Goal: Task Accomplishment & Management: Complete application form

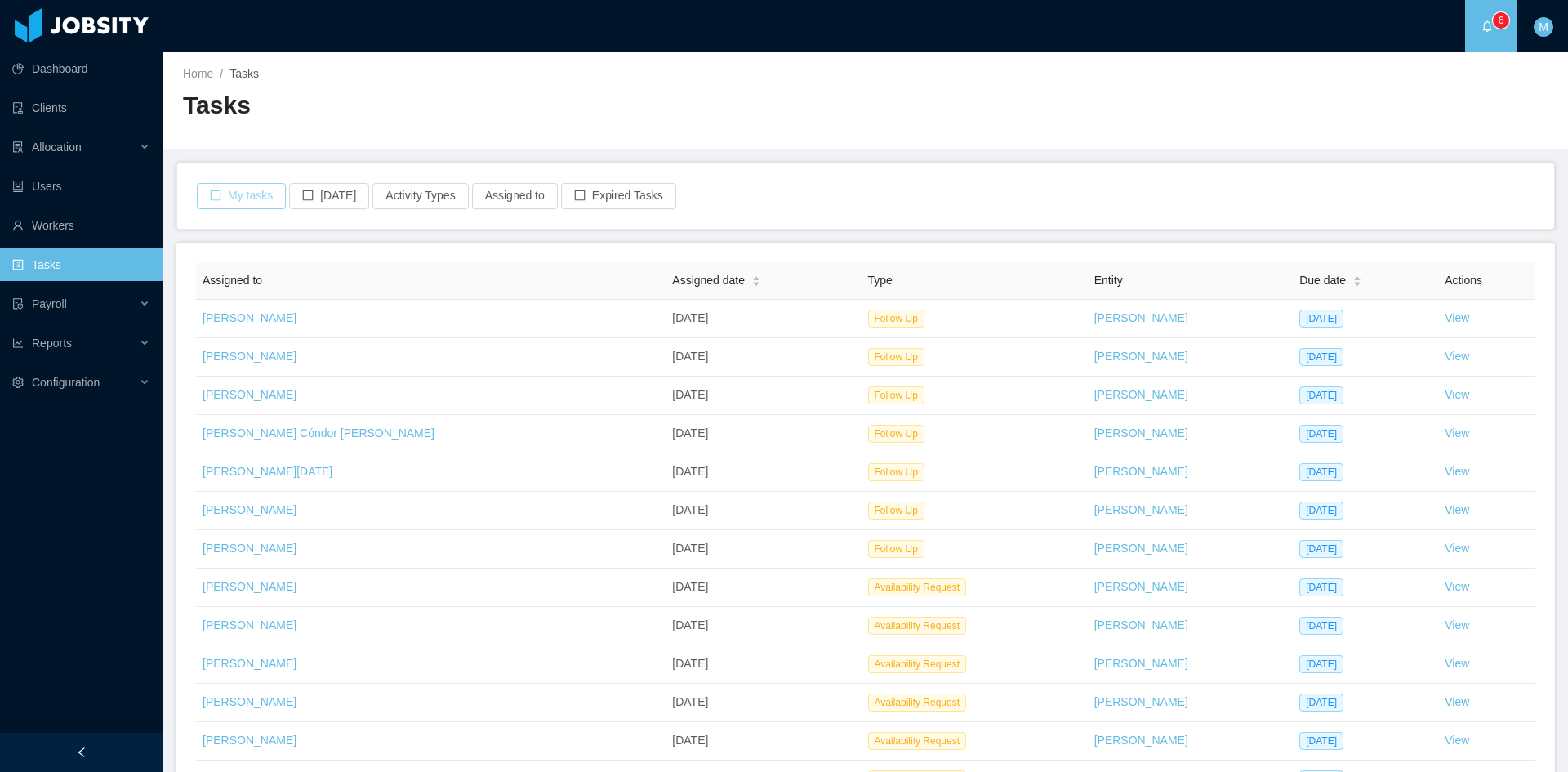
click at [252, 193] on button "My tasks" at bounding box center [241, 195] width 89 height 26
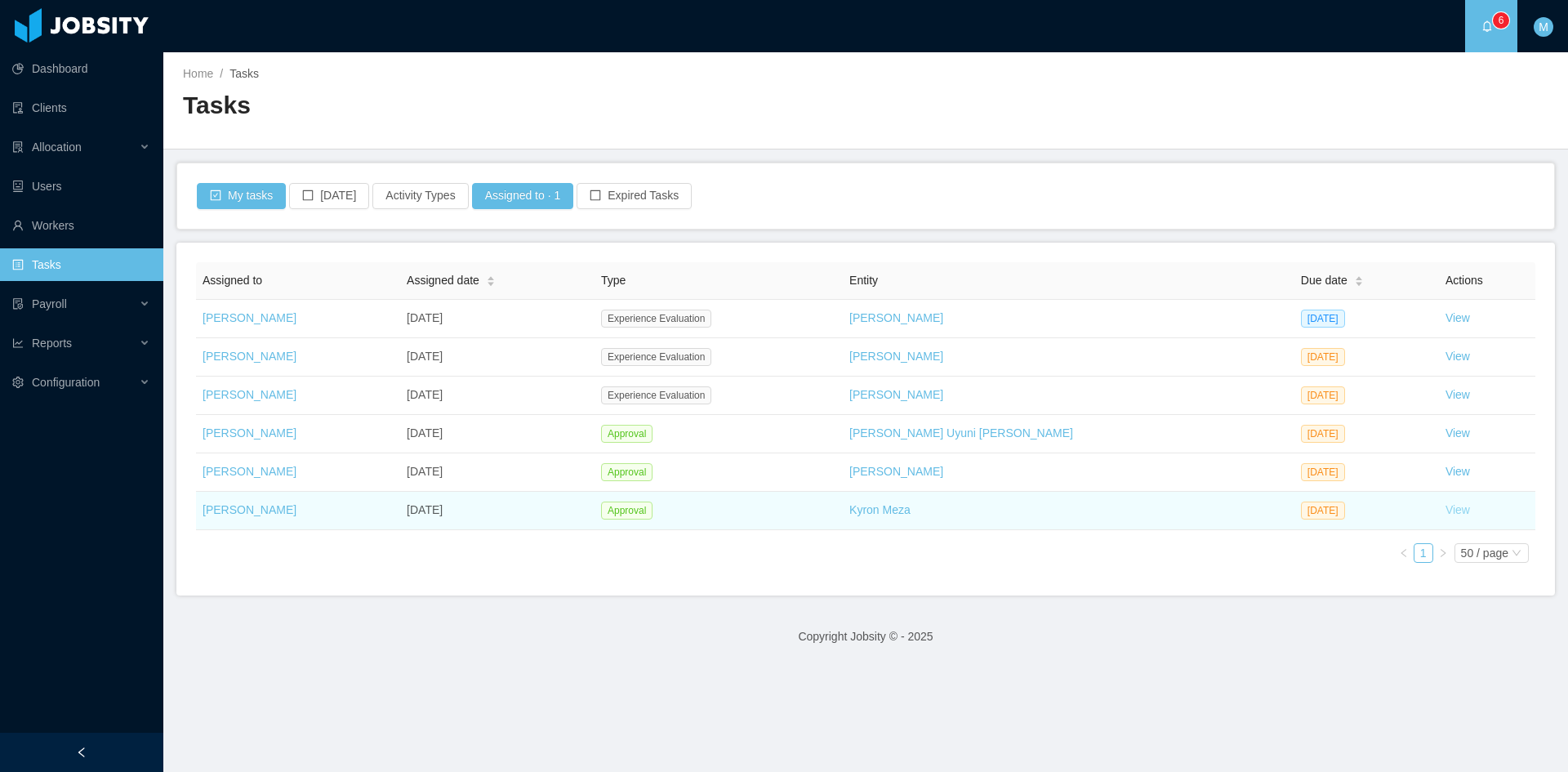
click at [1446, 508] on link "View" at bounding box center [1458, 509] width 25 height 13
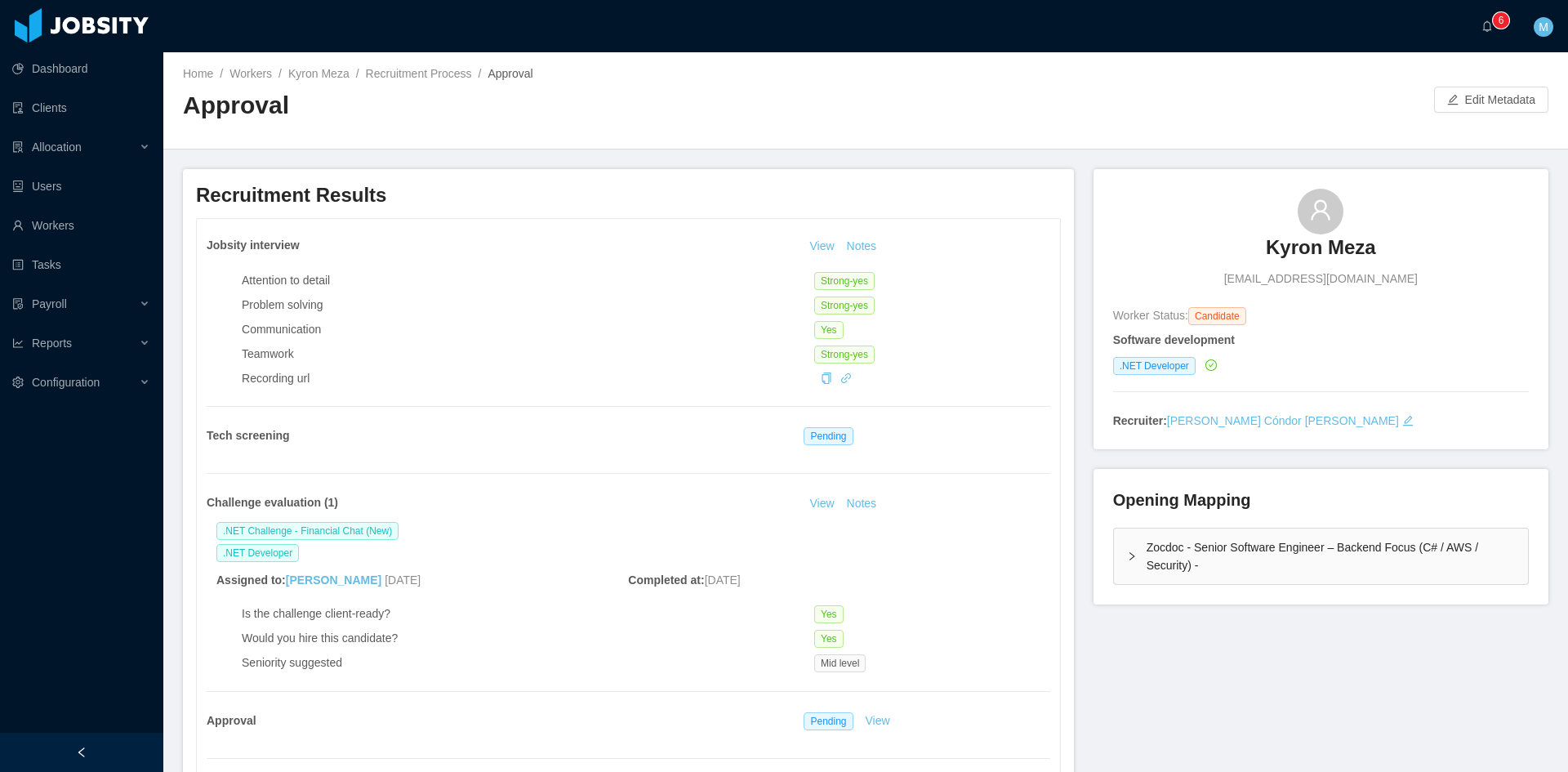
scroll to position [408, 0]
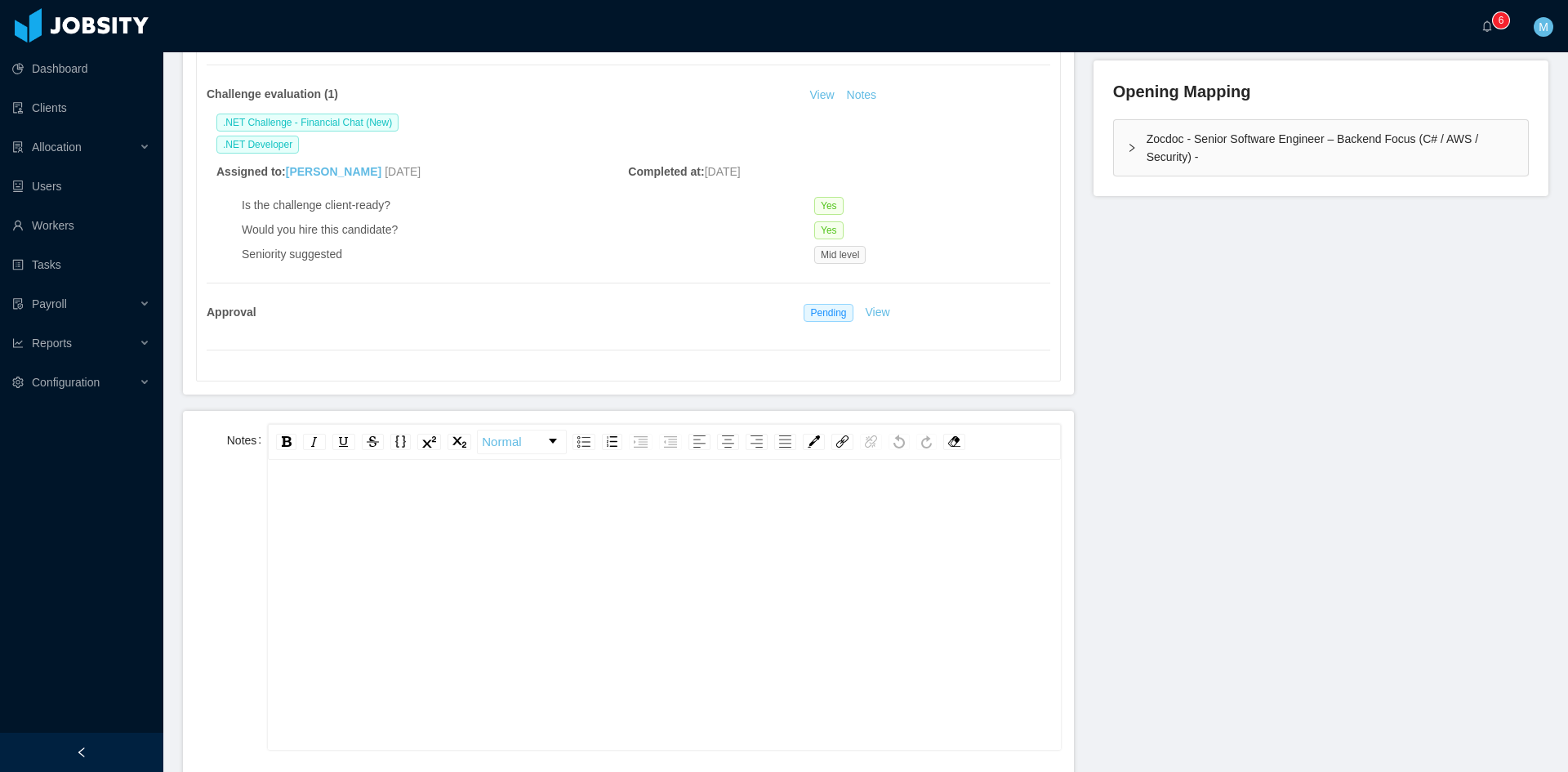
click at [453, 602] on div "rdw-editor" at bounding box center [664, 631] width 767 height 286
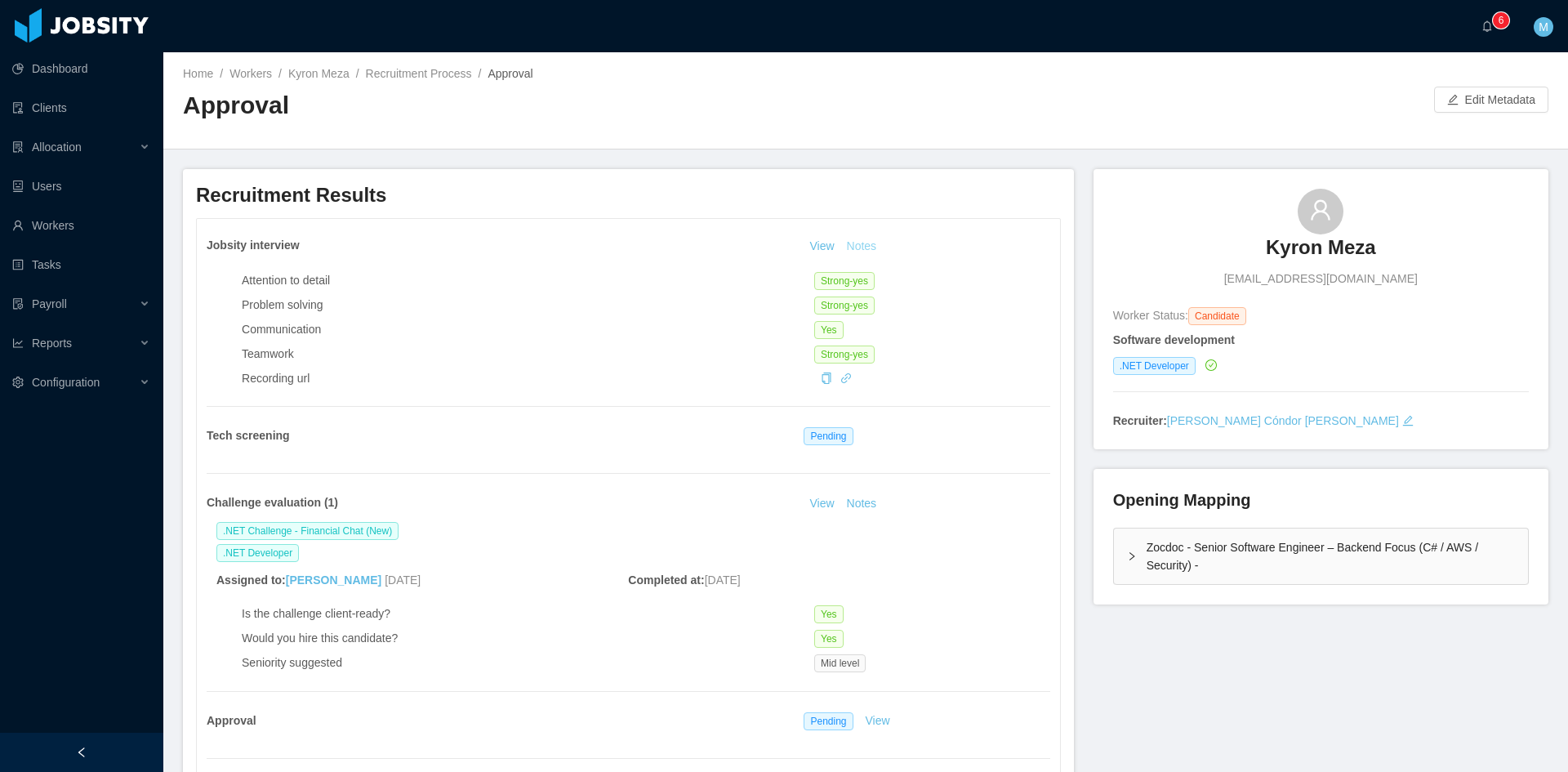
click at [859, 248] on button "Notes" at bounding box center [862, 247] width 43 height 20
click at [860, 509] on button "Notes" at bounding box center [862, 504] width 43 height 20
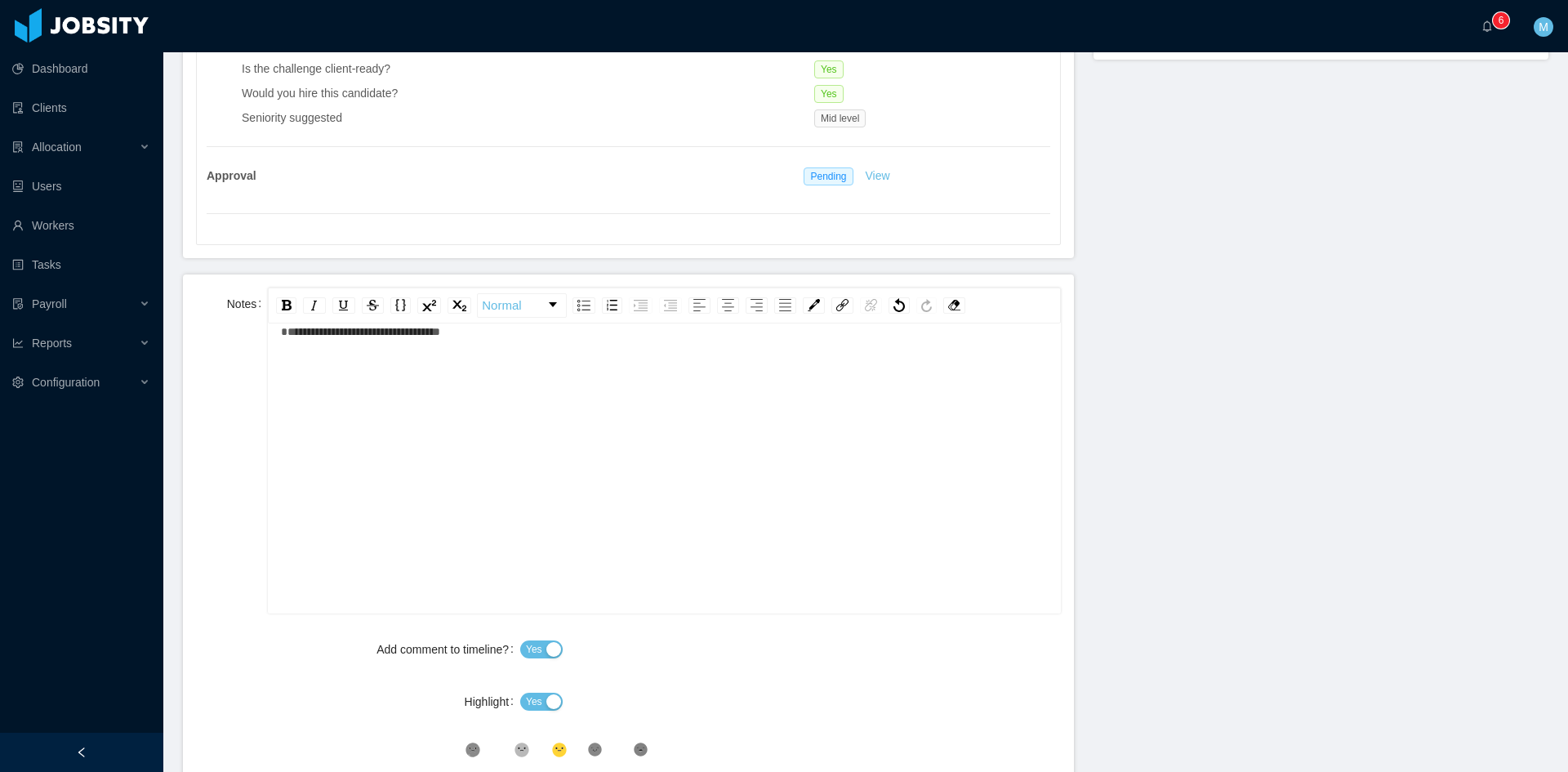
scroll to position [681, 0]
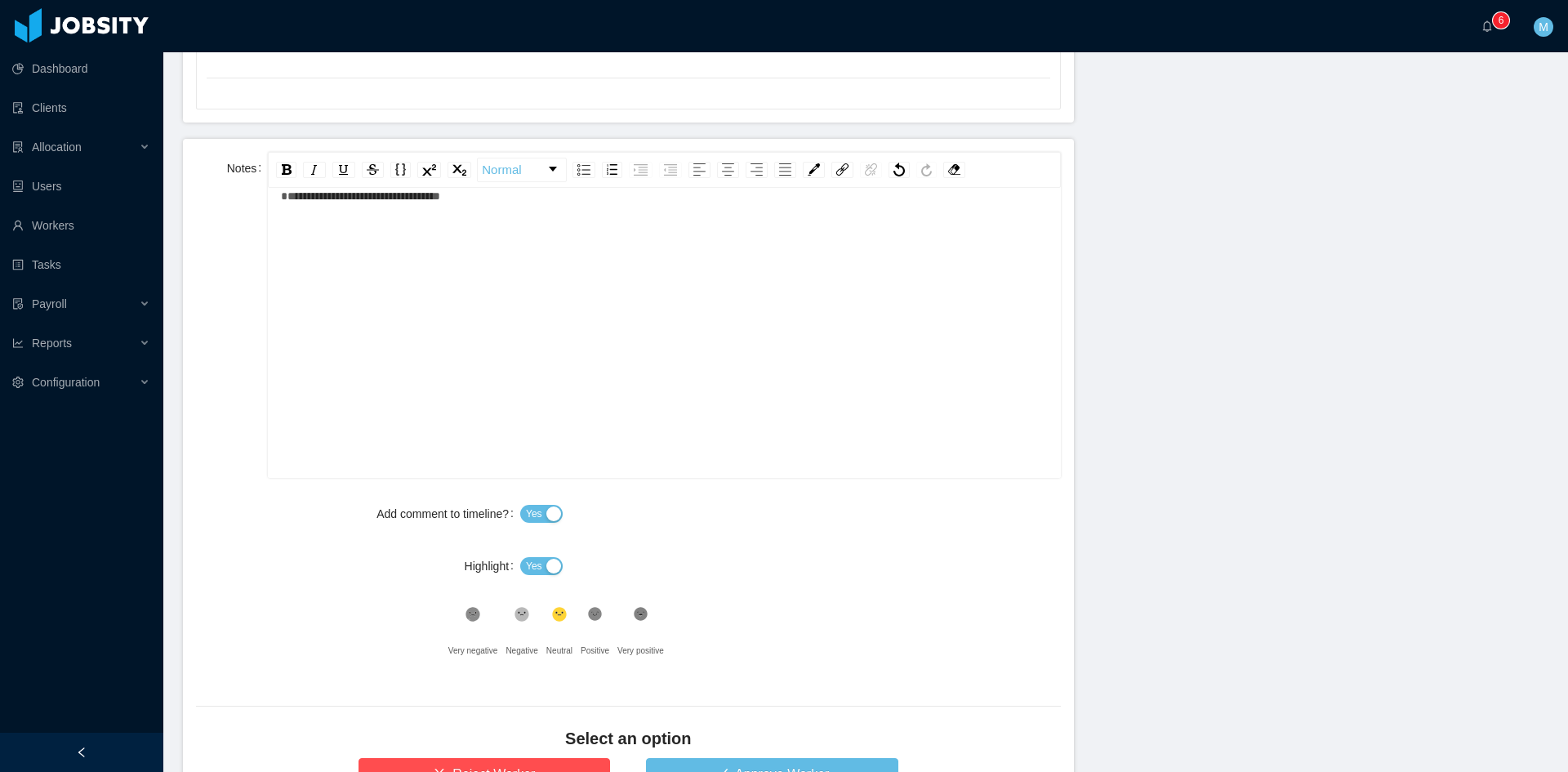
click at [587, 614] on icon ".st1{fill:#232323}" at bounding box center [595, 614] width 16 height 16
click at [539, 564] on button "Yes" at bounding box center [542, 566] width 43 height 18
click at [284, 199] on span "**********" at bounding box center [361, 196] width 160 height 12
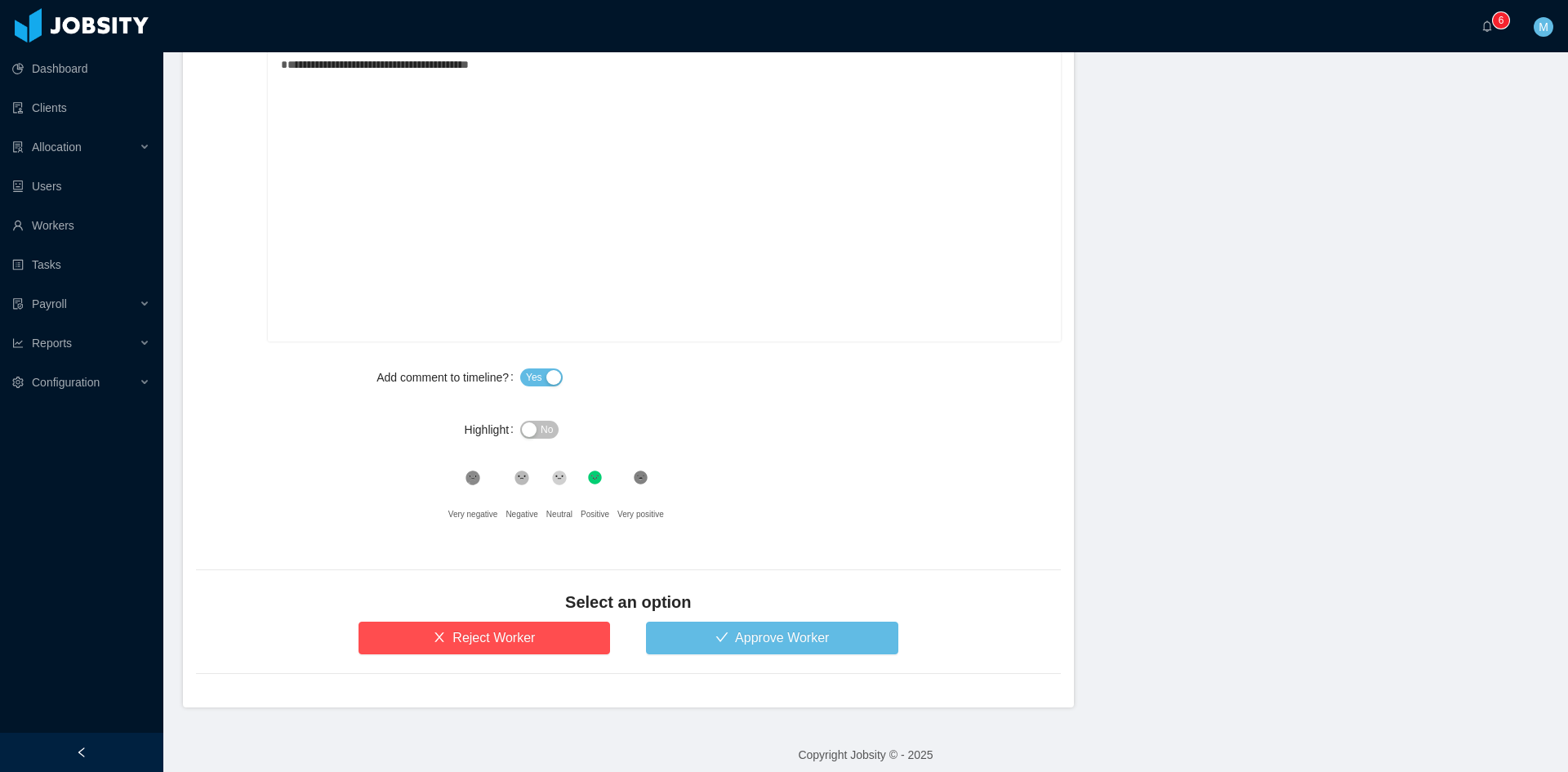
scroll to position [829, 0]
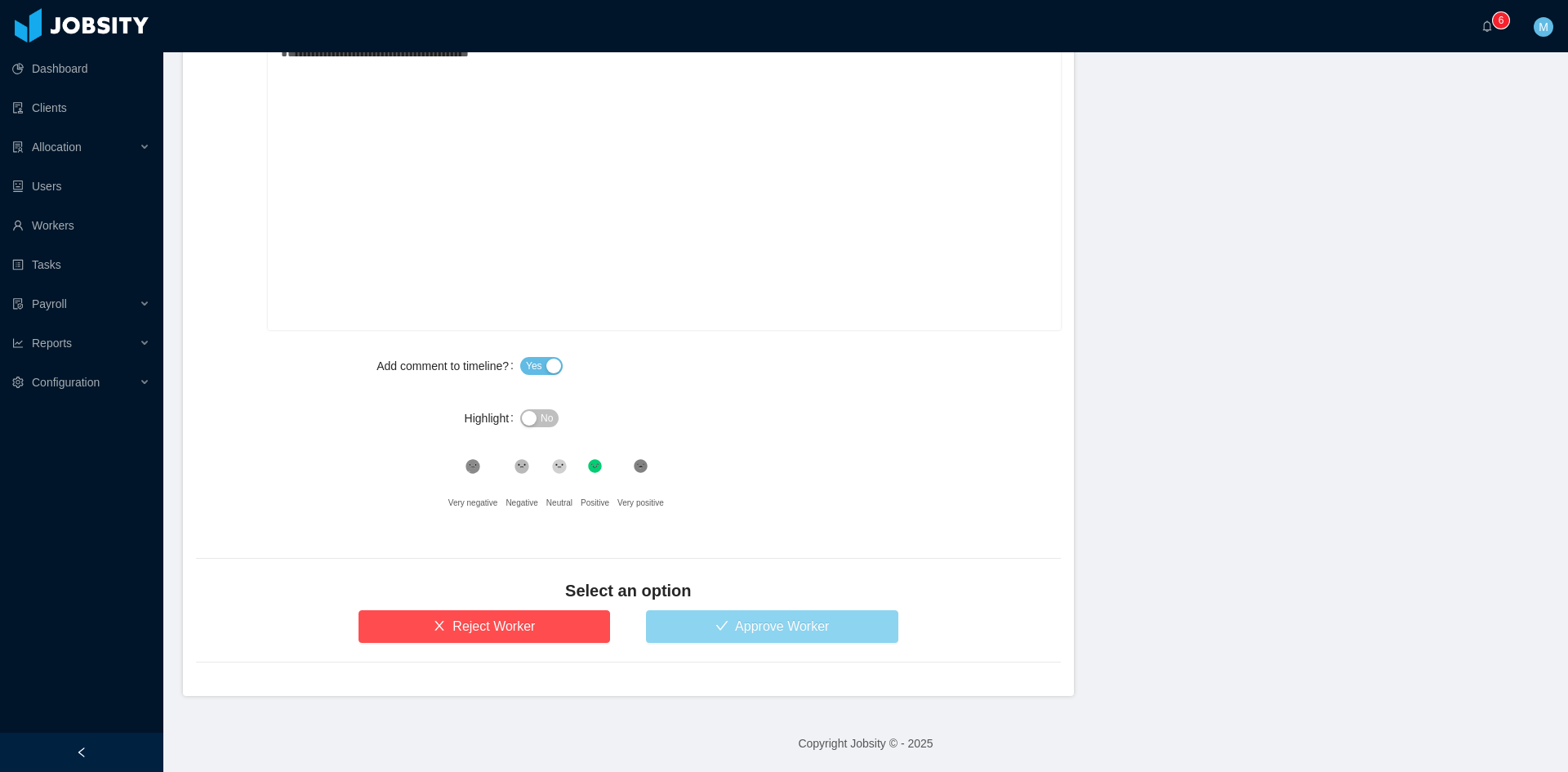
click at [754, 632] on button "Approve Worker" at bounding box center [772, 626] width 253 height 33
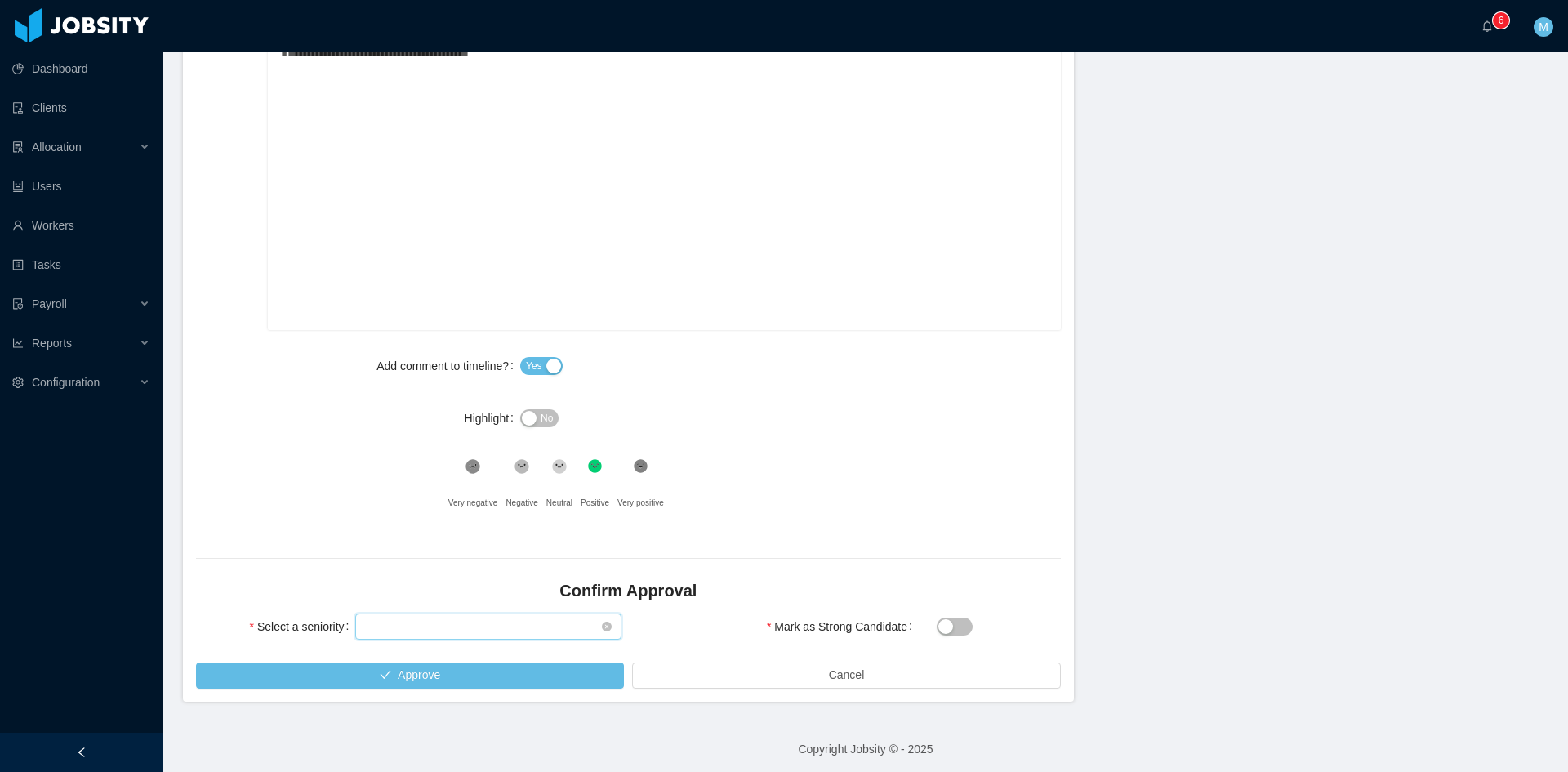
click at [474, 616] on div "Select seniority" at bounding box center [483, 626] width 236 height 25
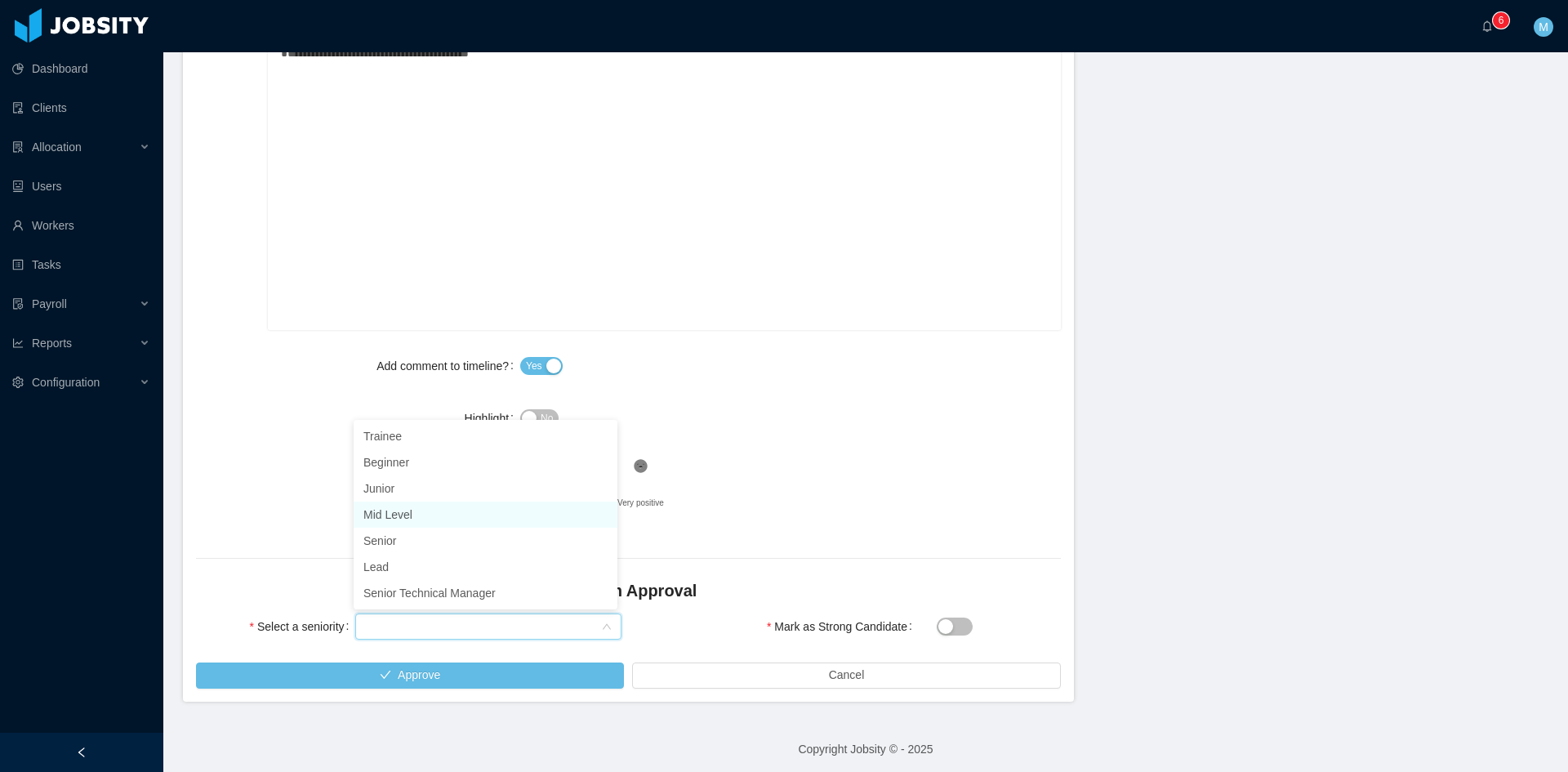
click at [416, 521] on li "Mid Level" at bounding box center [485, 514] width 263 height 26
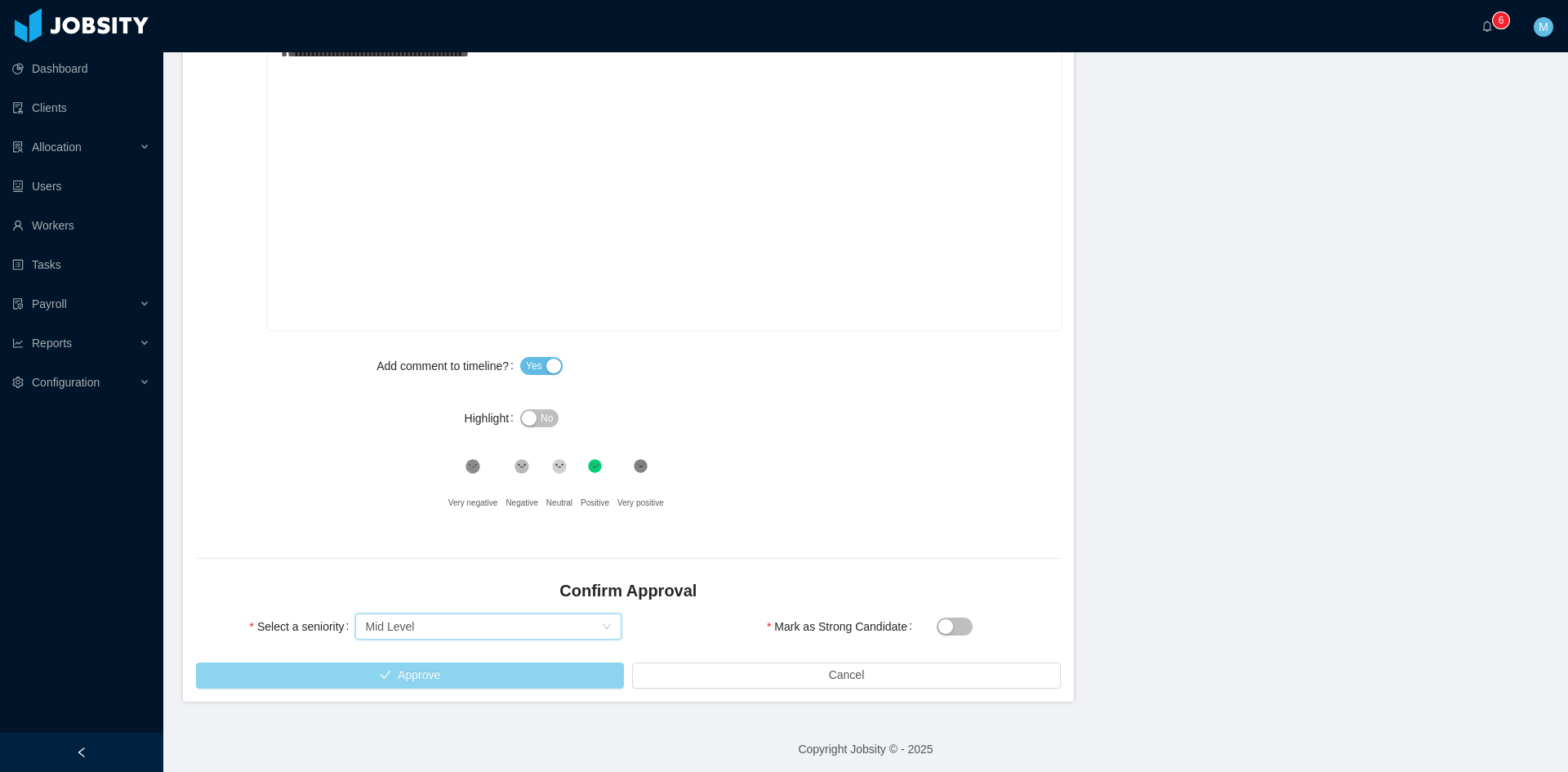
click at [425, 663] on button "Approve" at bounding box center [410, 675] width 428 height 26
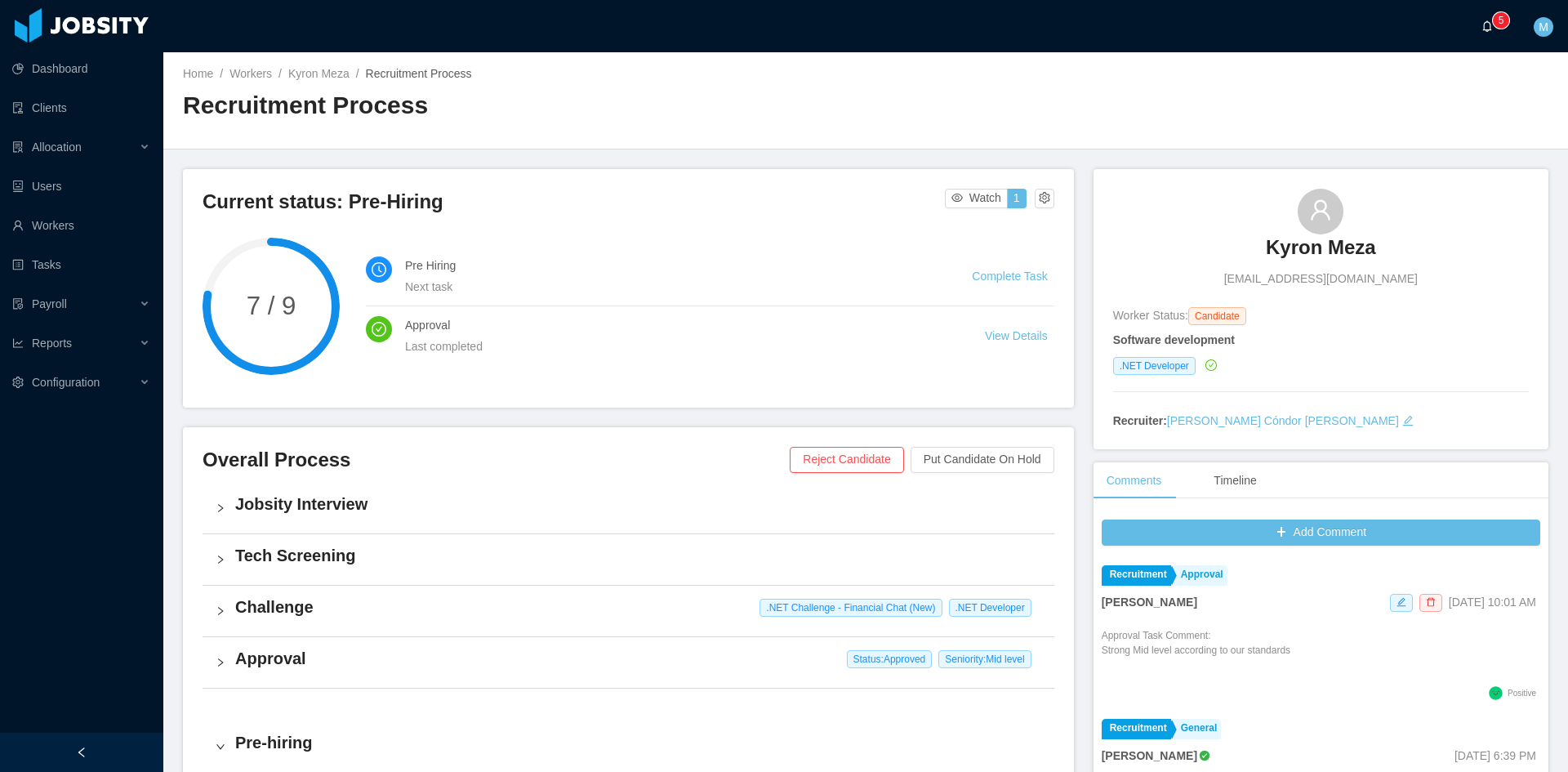
click at [1492, 32] on a=83ded146-cd66-4514-80a8-9a7b1e1b5eb6/Matias%20Marin"] "0 1 2 3 4 5 6 7 8 9 0 1 2 3 4 5 6 7 8 9 0 1 2 3 4 5 6 7 8 9" at bounding box center [1491, 26] width 20 height 52
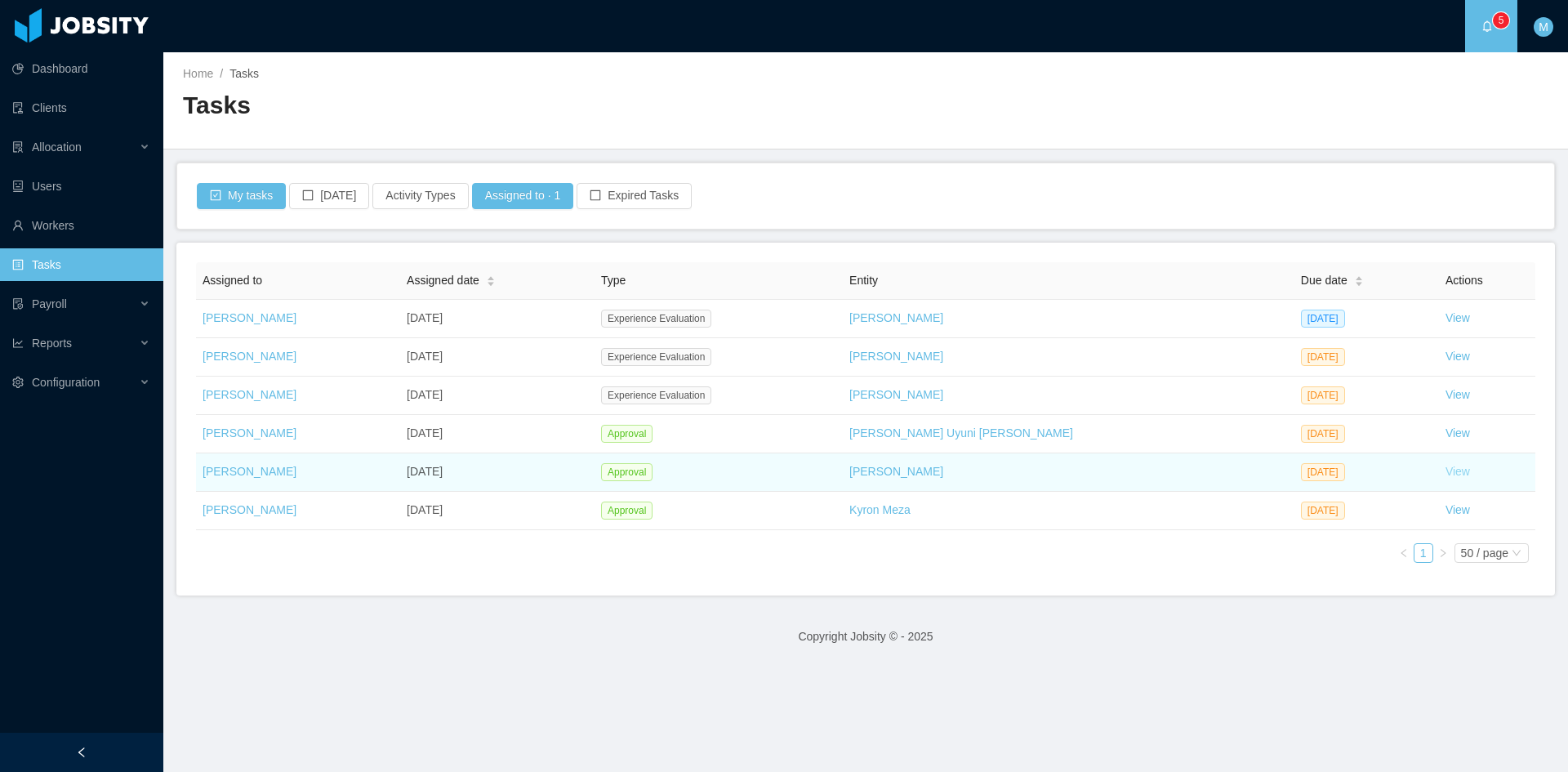
click at [1446, 472] on link "View" at bounding box center [1458, 471] width 25 height 13
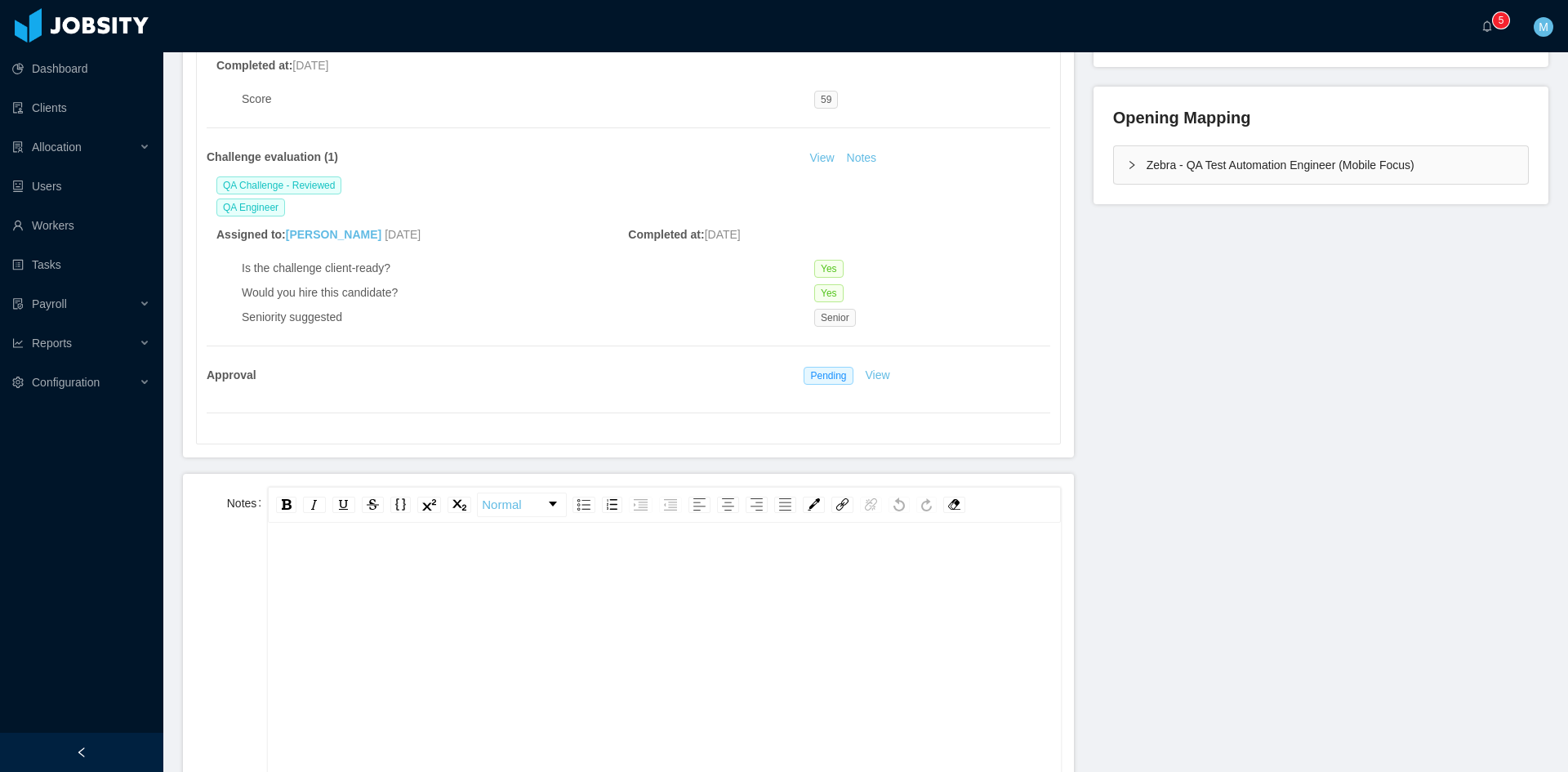
scroll to position [545, 0]
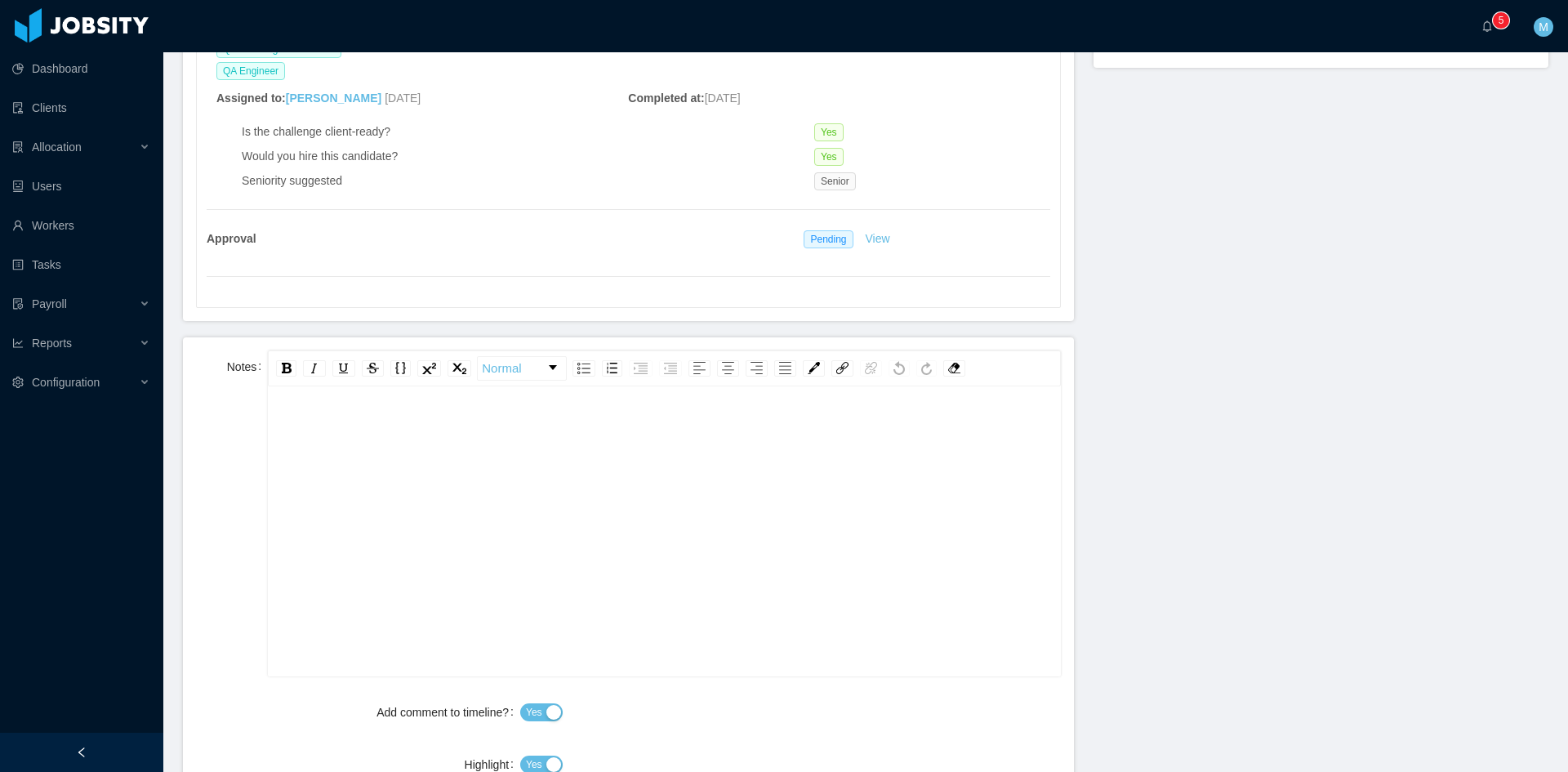
click at [578, 555] on div "rdw-editor" at bounding box center [664, 557] width 767 height 286
paste div "rdw-editor"
drag, startPoint x: 332, startPoint y: 429, endPoint x: 218, endPoint y: 427, distance: 114.0
click at [218, 427] on div "**********" at bounding box center [628, 513] width 865 height 326
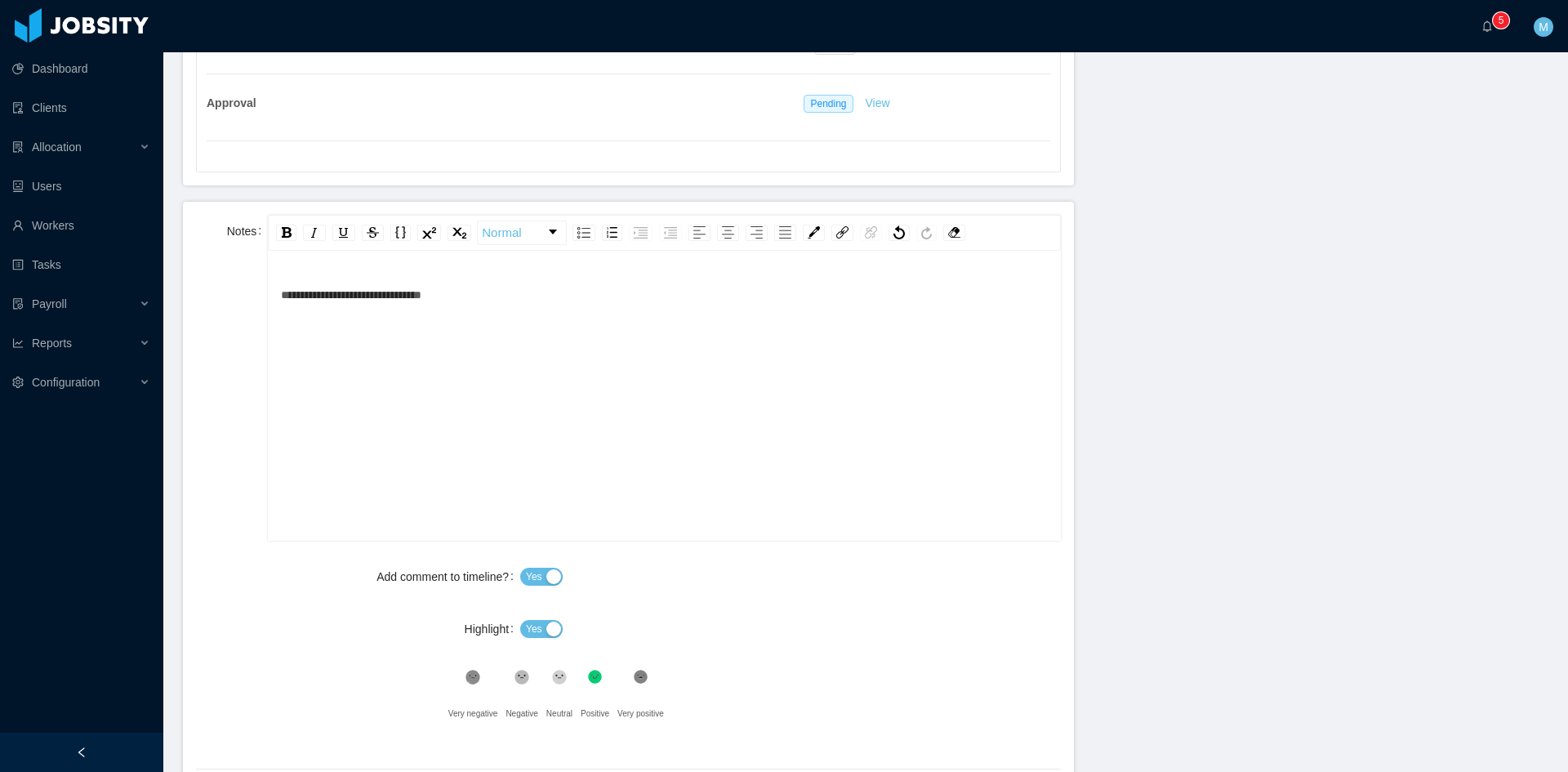
click at [528, 626] on span "Yes" at bounding box center [534, 629] width 16 height 16
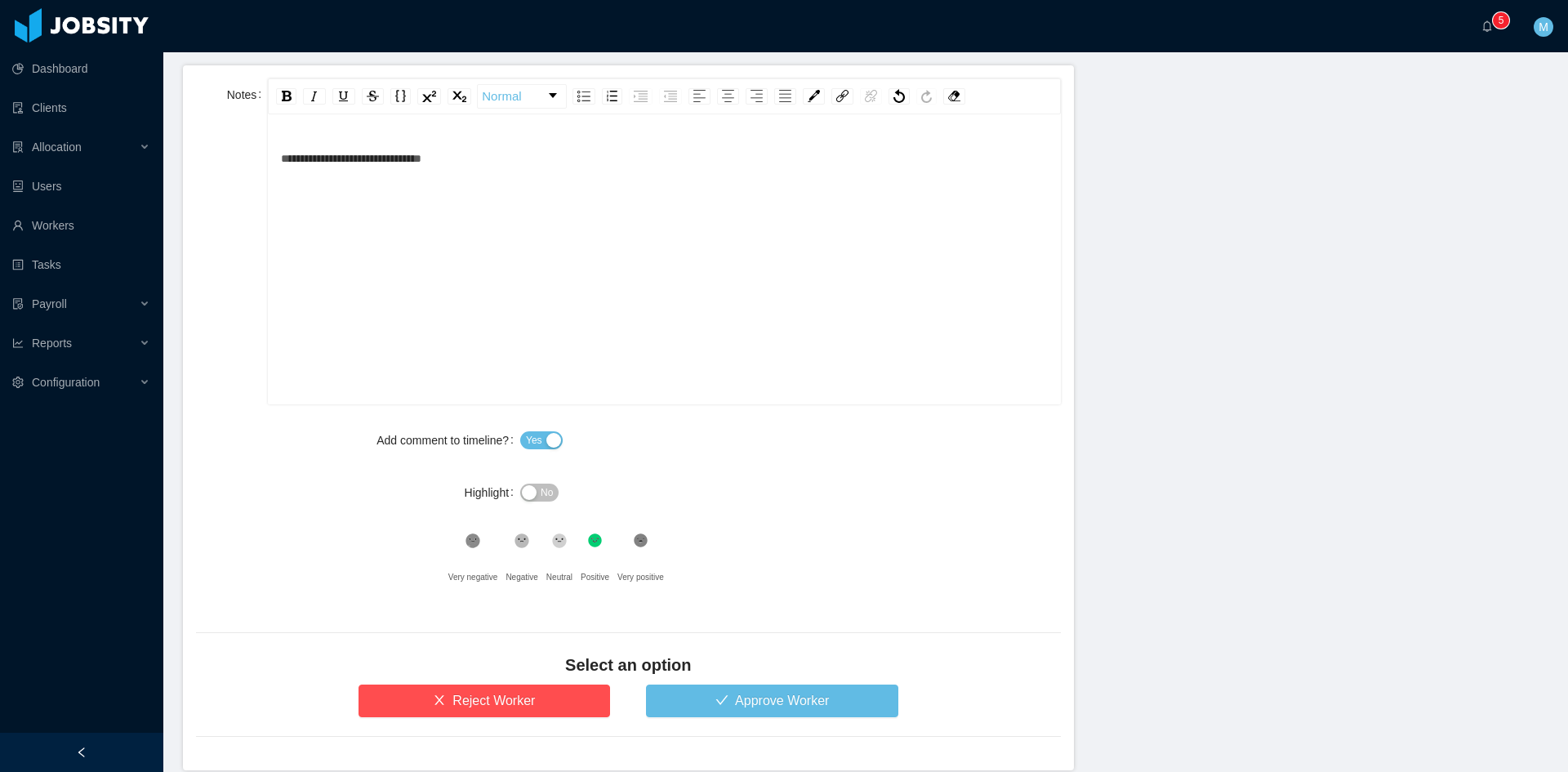
click at [764, 681] on div "Select an option" at bounding box center [628, 669] width 865 height 31
click at [749, 692] on button "Approve Worker" at bounding box center [772, 701] width 253 height 33
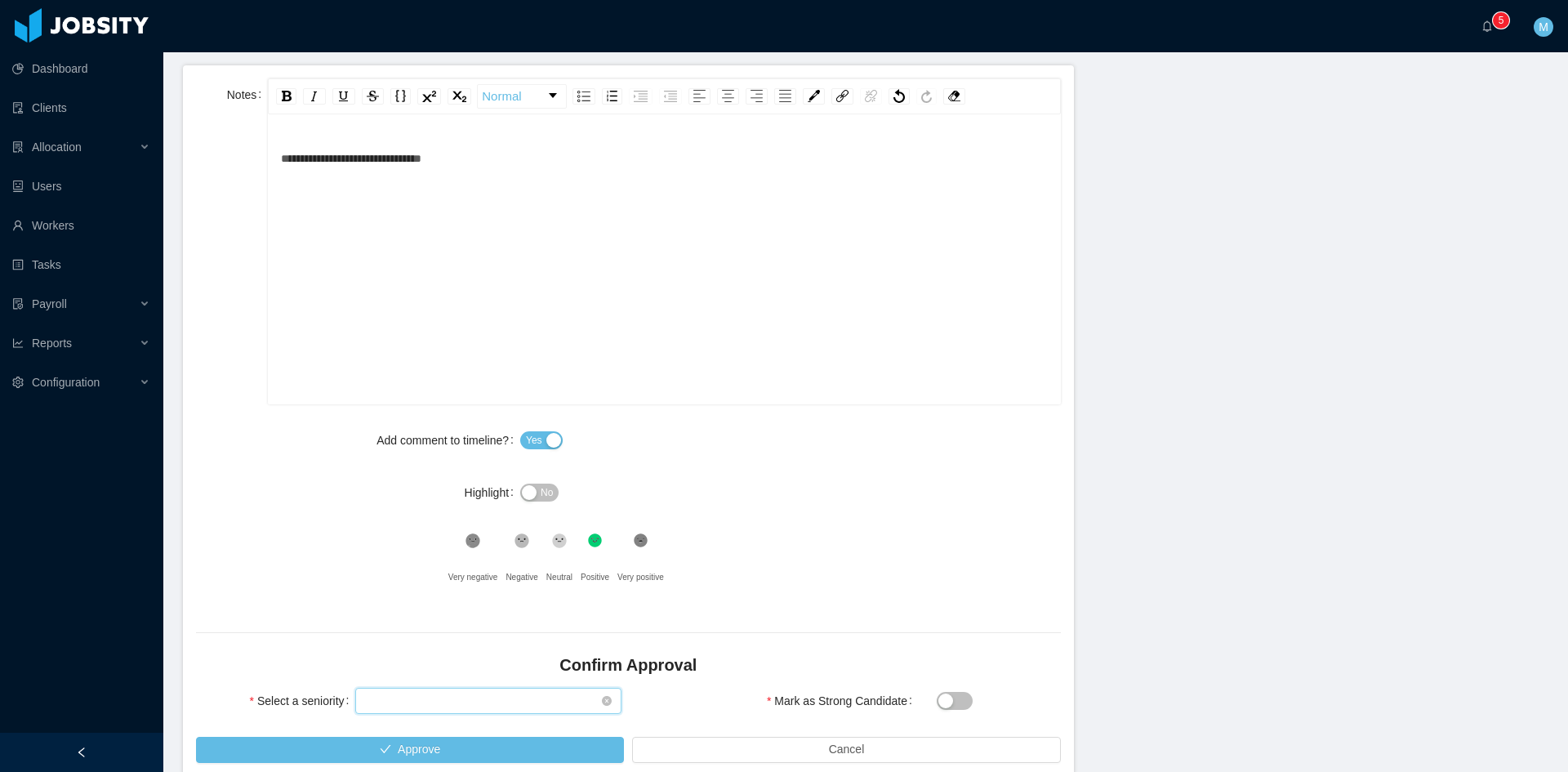
click at [441, 711] on div "Select seniority" at bounding box center [483, 701] width 236 height 25
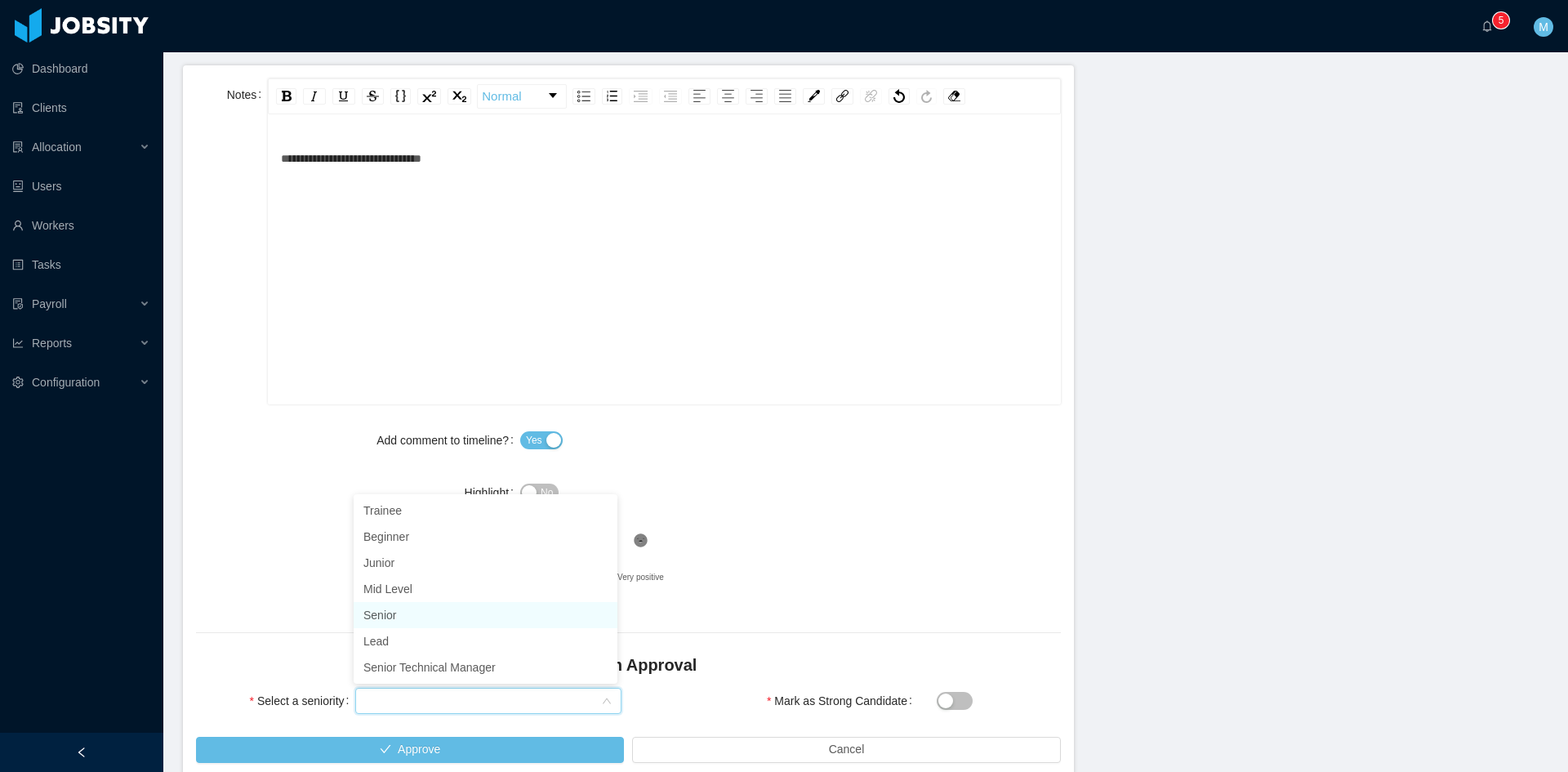
click at [395, 615] on li "Senior" at bounding box center [485, 615] width 263 height 26
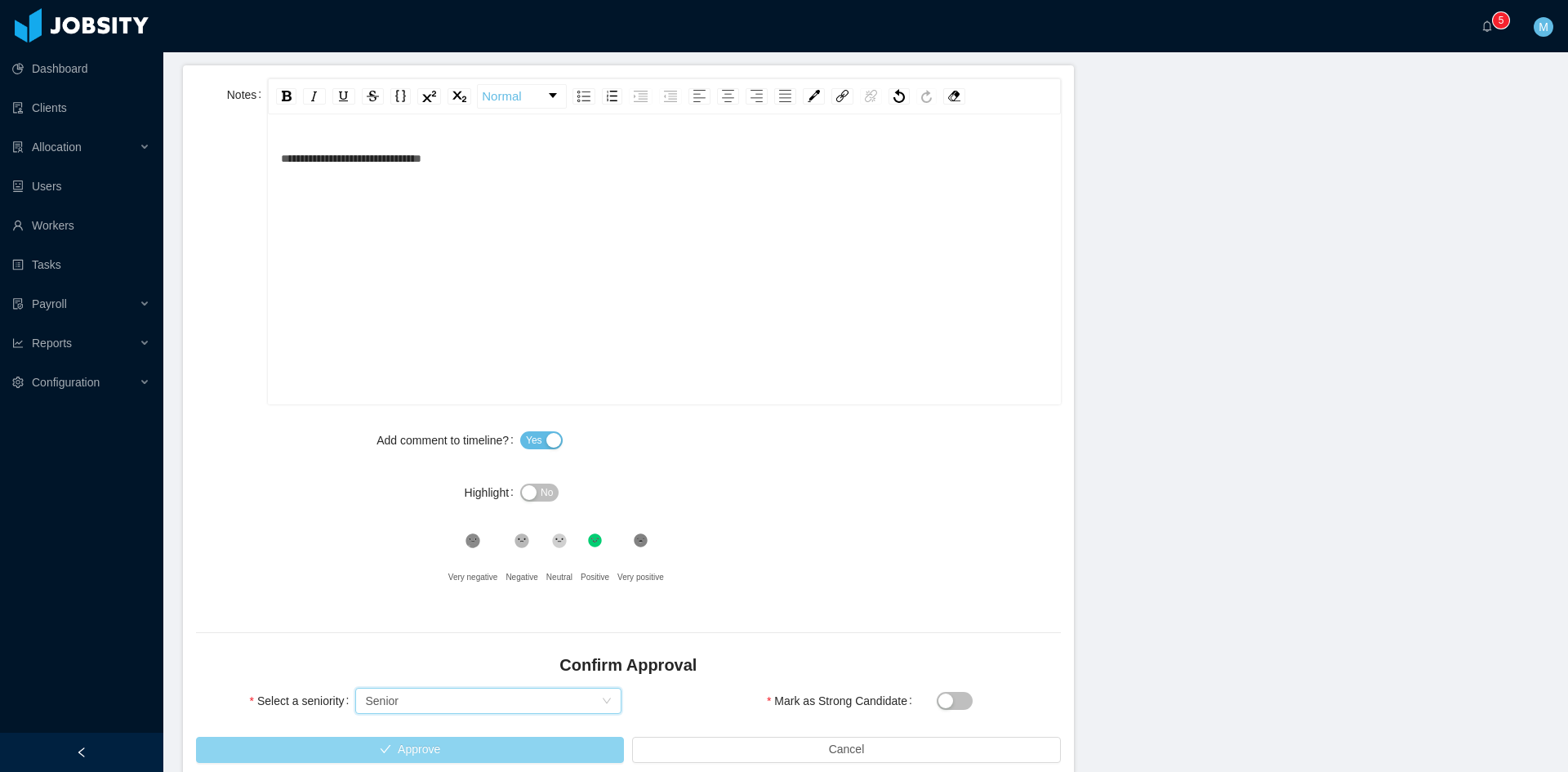
click at [408, 744] on button "Approve" at bounding box center [410, 750] width 428 height 26
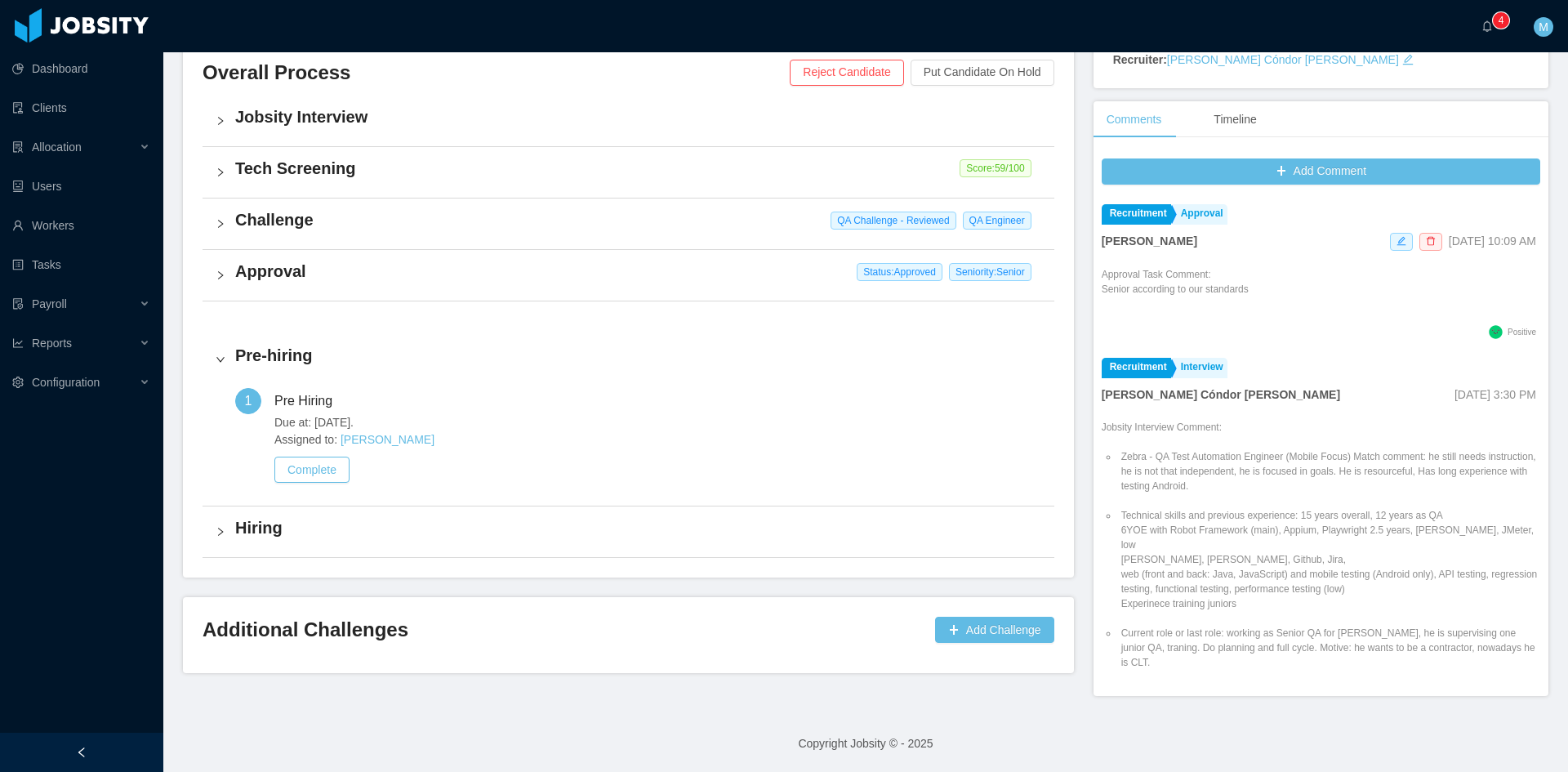
scroll to position [387, 0]
click at [1498, 36] on a=83ded146-cd66-4514-80a8-9a7b1e1b5eb6/Matias%20Marin"] "0 1 2 3 4 5 6 7 8 9 0 1 2 3 4 5 6 7 8 9 0 1 2 3 4 5 6 7 8 9" at bounding box center [1491, 26] width 20 height 52
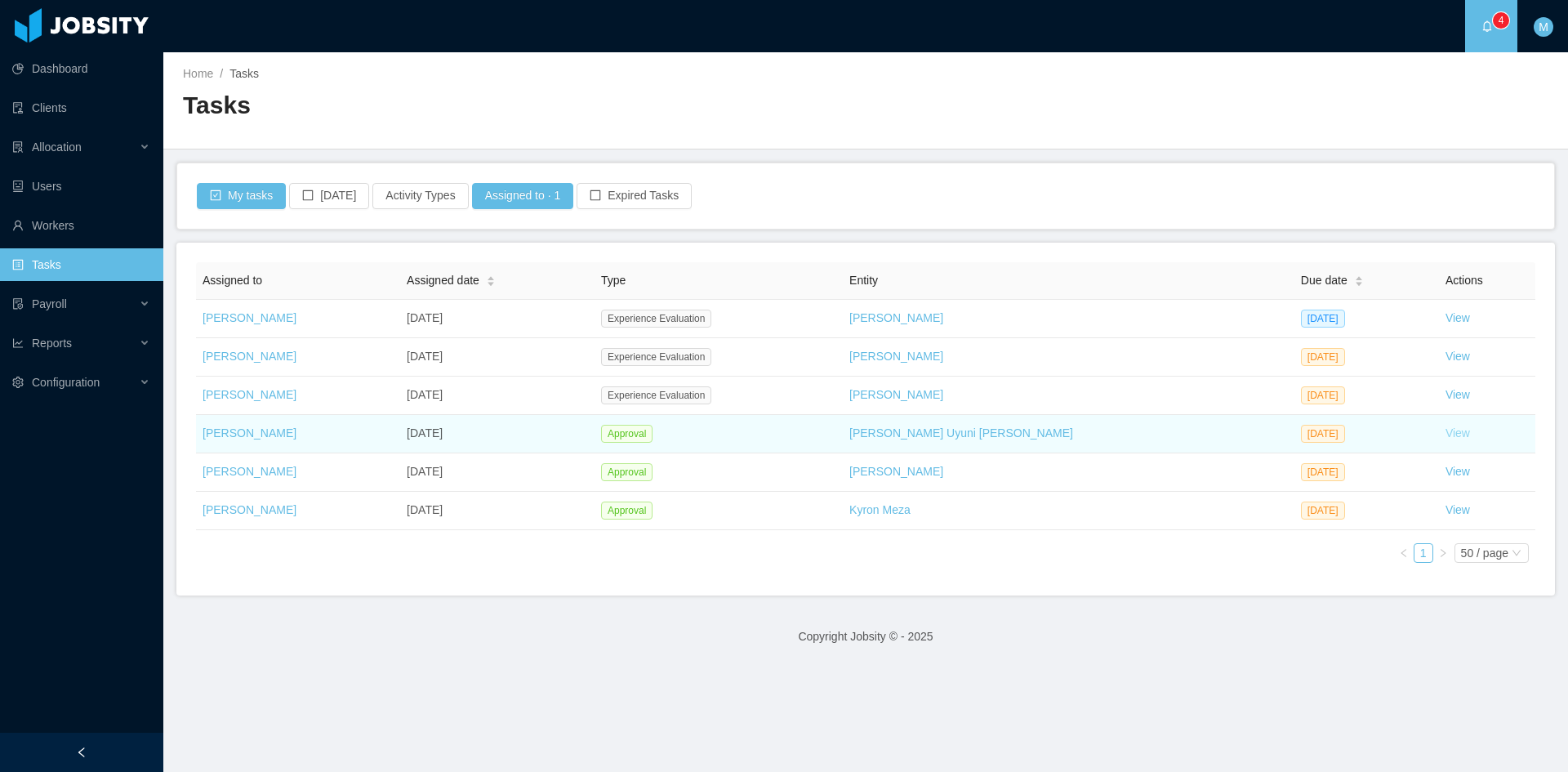
click at [1446, 435] on link "View" at bounding box center [1458, 433] width 25 height 13
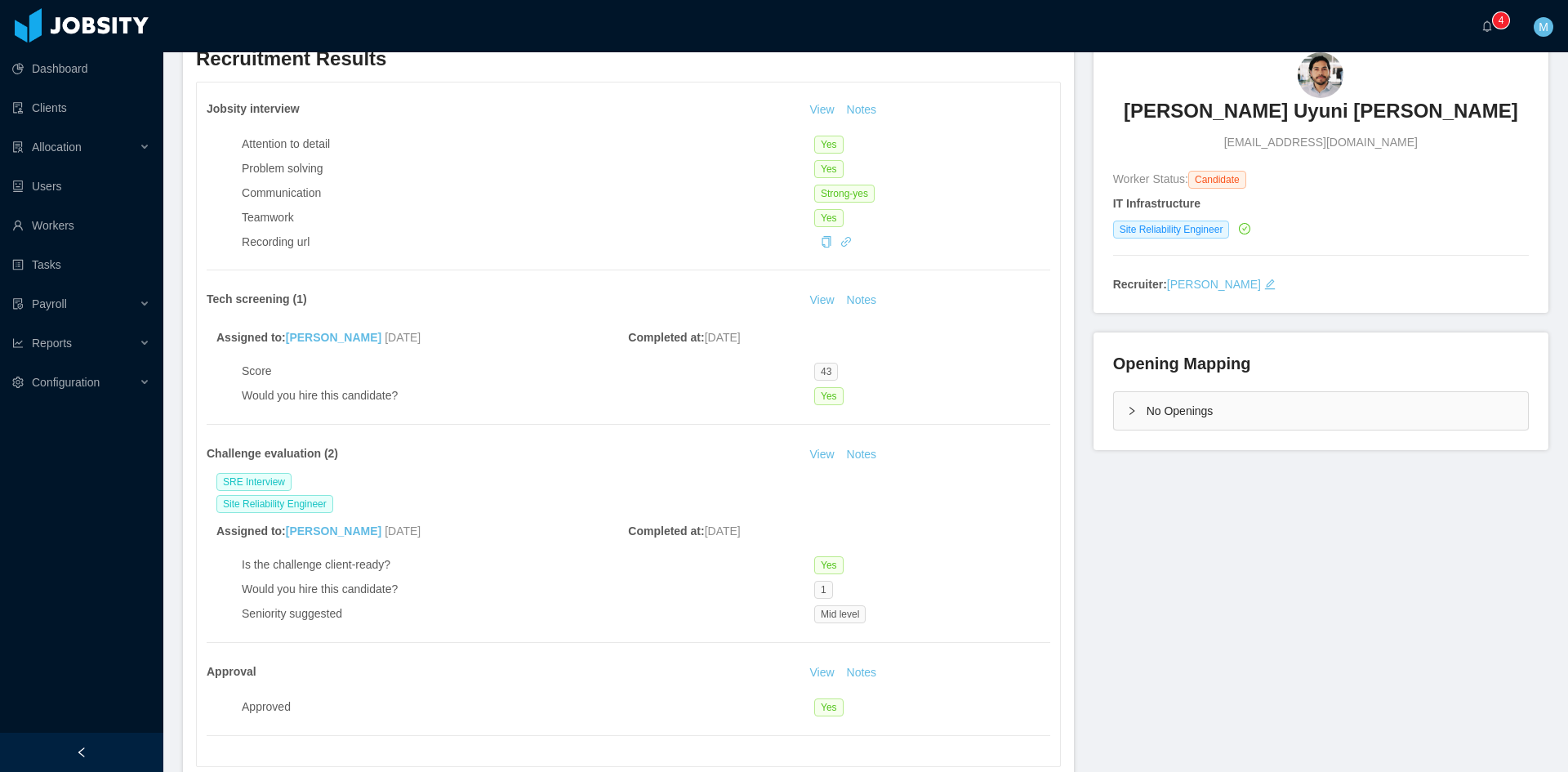
scroll to position [272, 0]
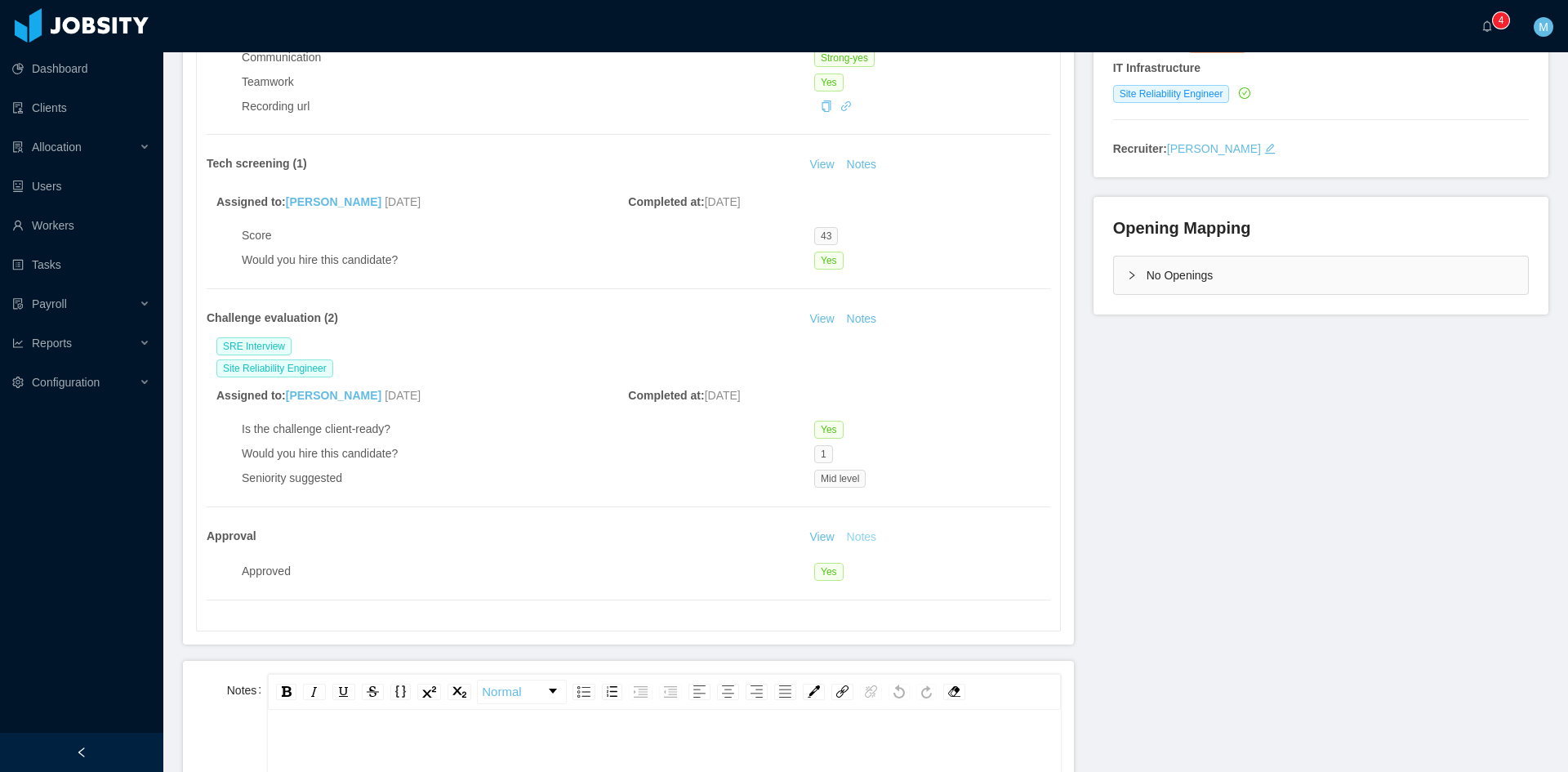
click at [864, 535] on button "Notes" at bounding box center [862, 538] width 43 height 20
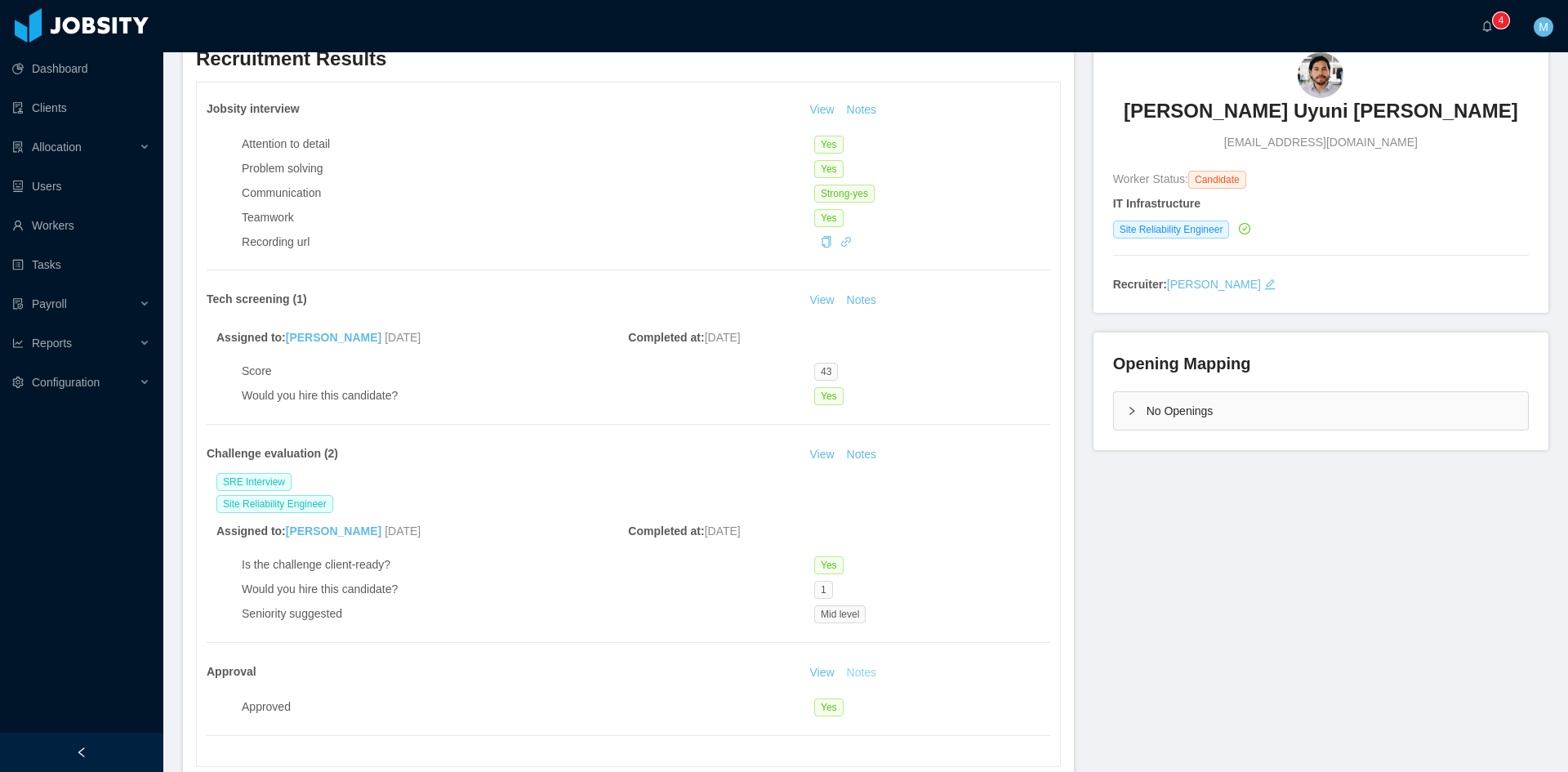
scroll to position [0, 0]
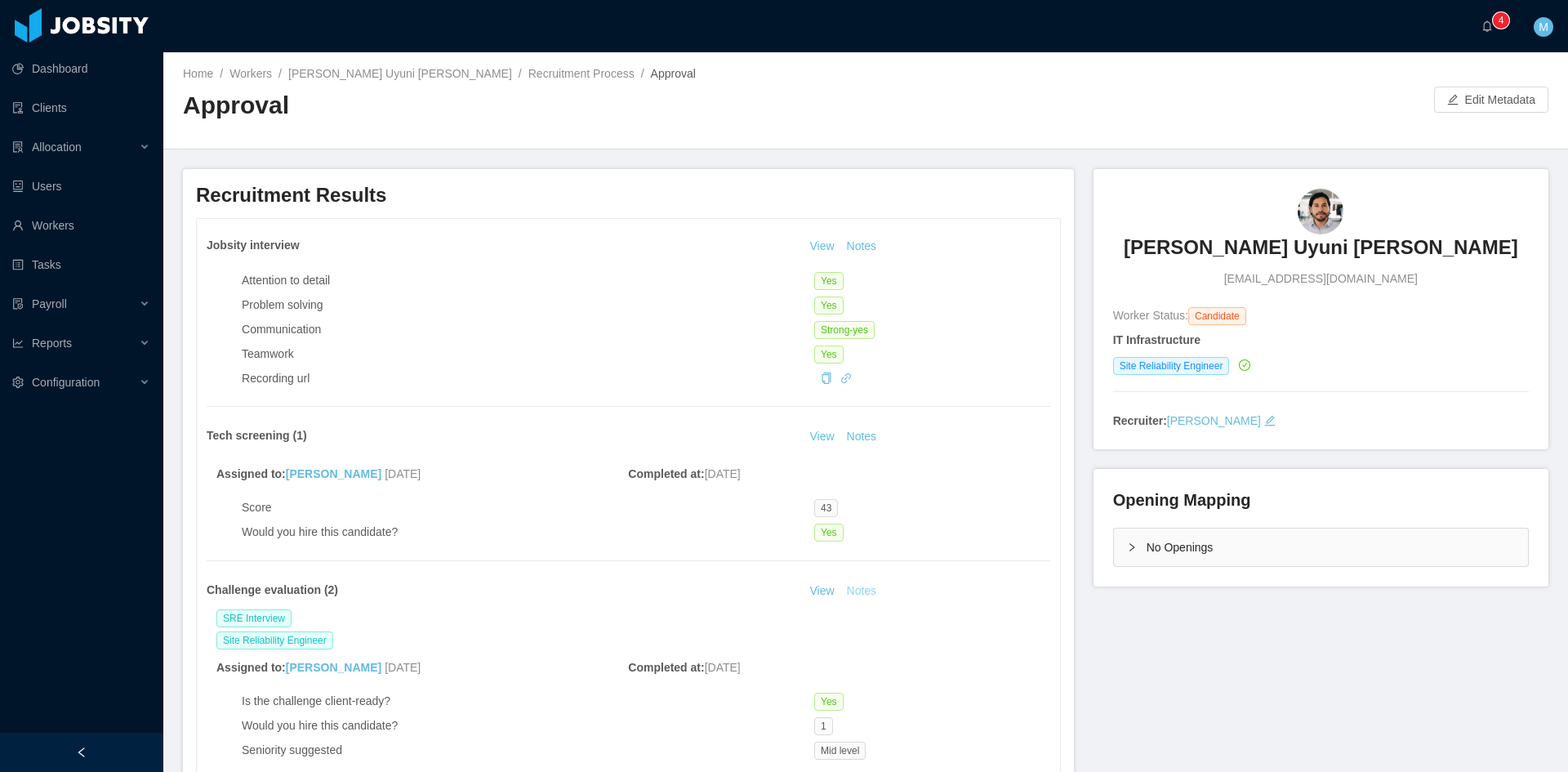
click at [857, 595] on button "Notes" at bounding box center [862, 592] width 43 height 20
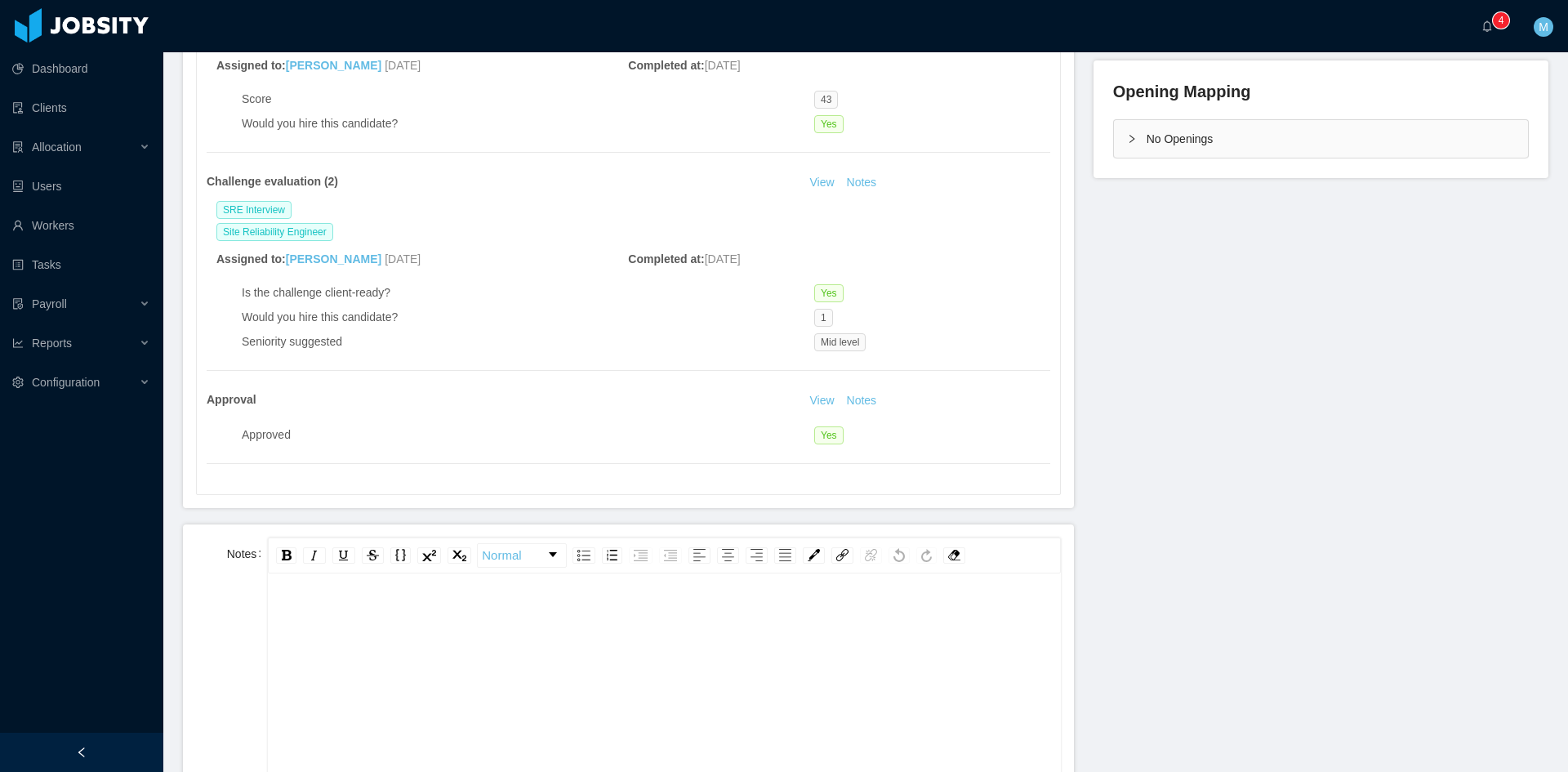
click at [694, 623] on div "rdw-editor" at bounding box center [664, 618] width 767 height 33
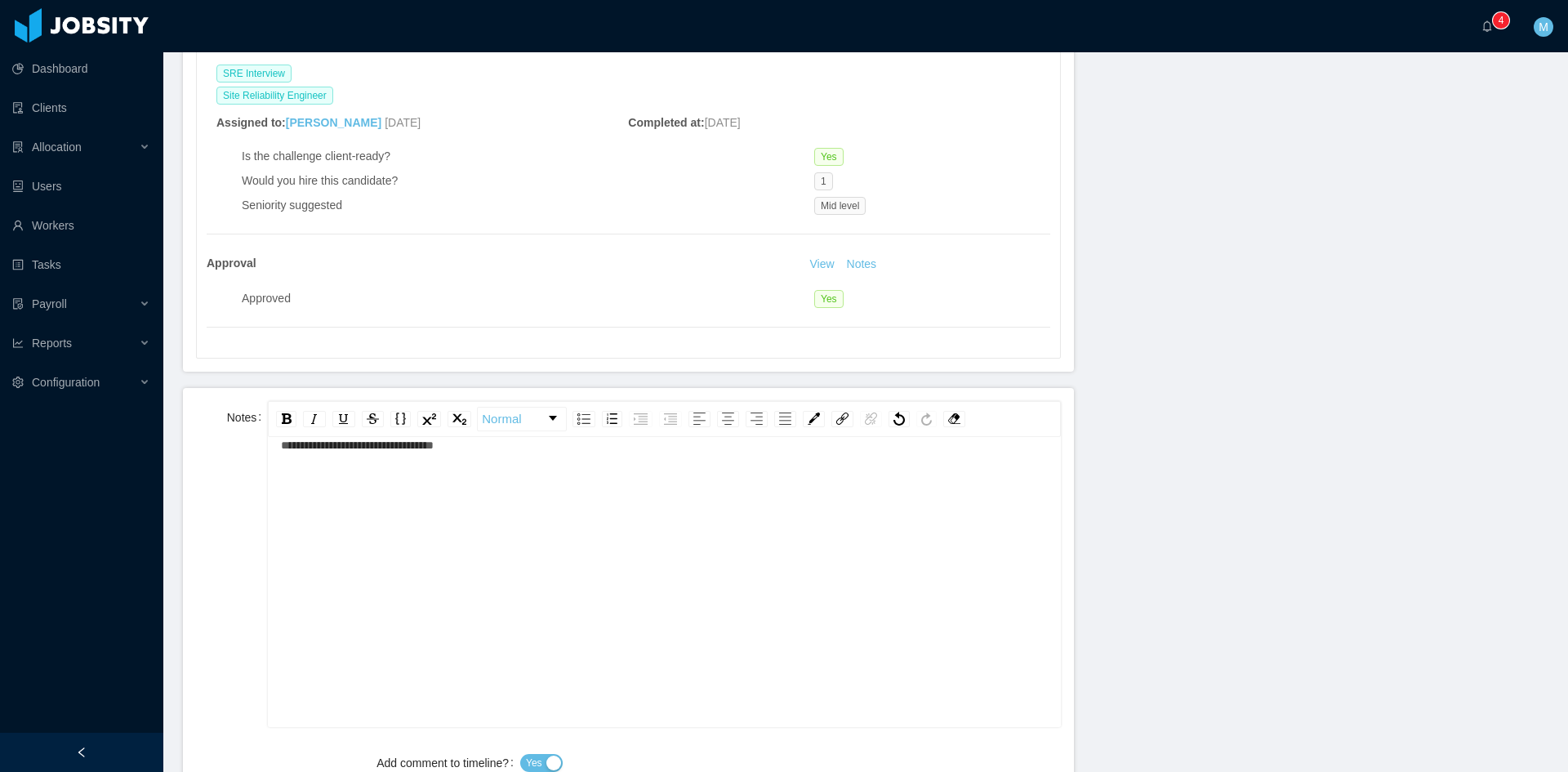
scroll to position [817, 0]
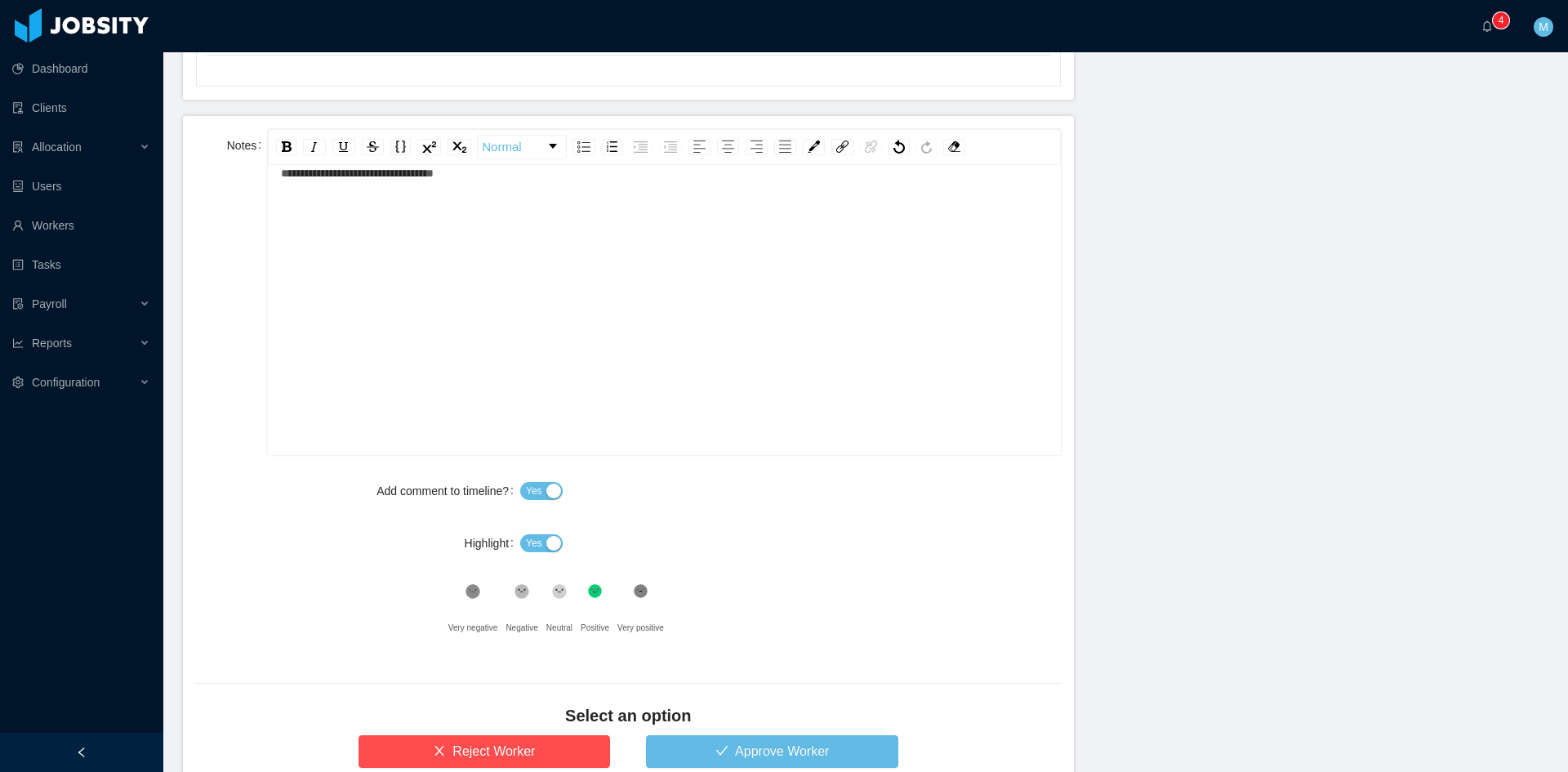
click at [540, 541] on button "Yes" at bounding box center [542, 543] width 43 height 18
click at [704, 753] on button "Approve Worker" at bounding box center [772, 752] width 253 height 33
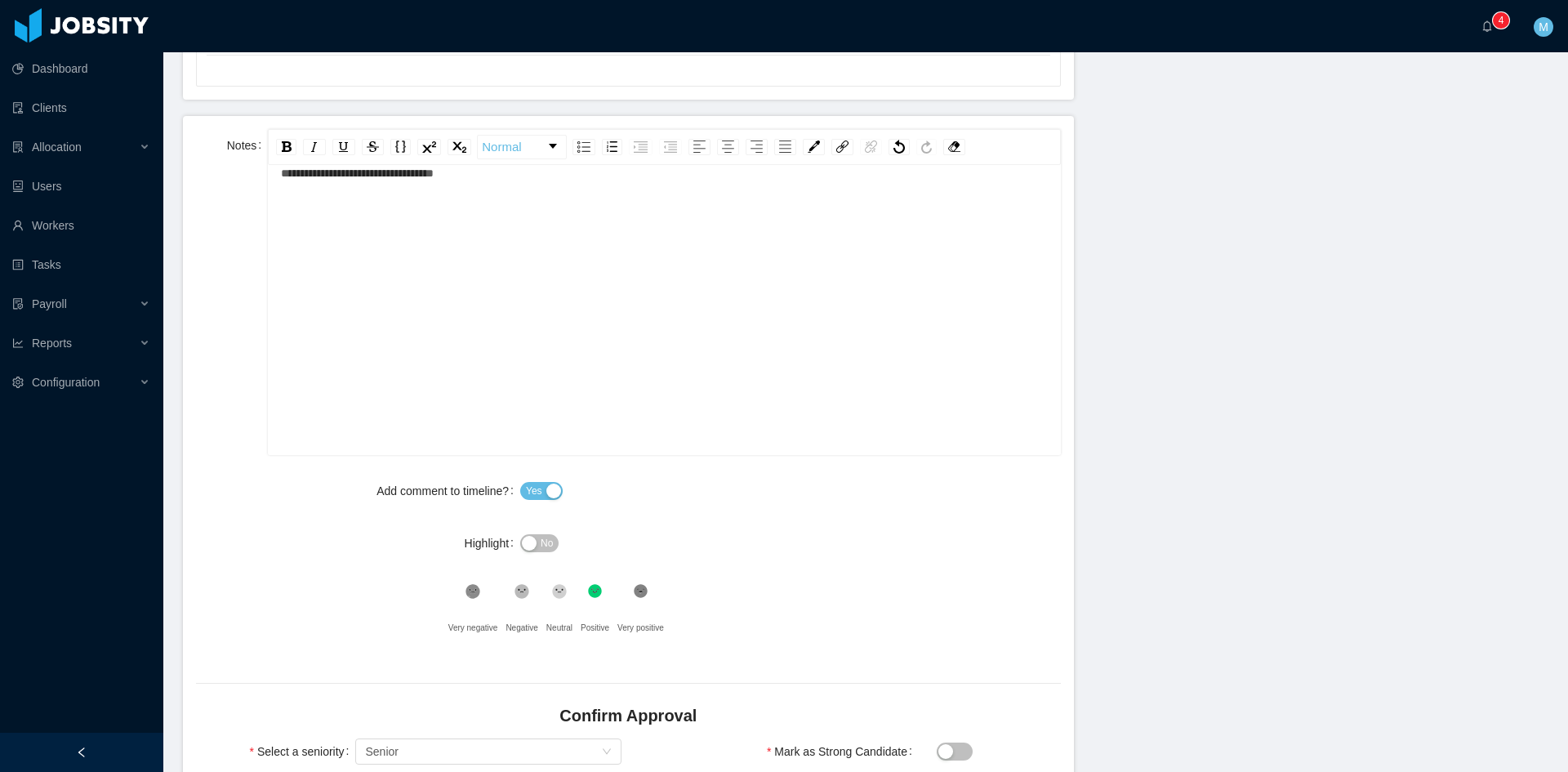
click at [435, 729] on div "Confirm Approval" at bounding box center [628, 720] width 865 height 31
click at [430, 748] on div "Select seniority Senior" at bounding box center [483, 752] width 236 height 25
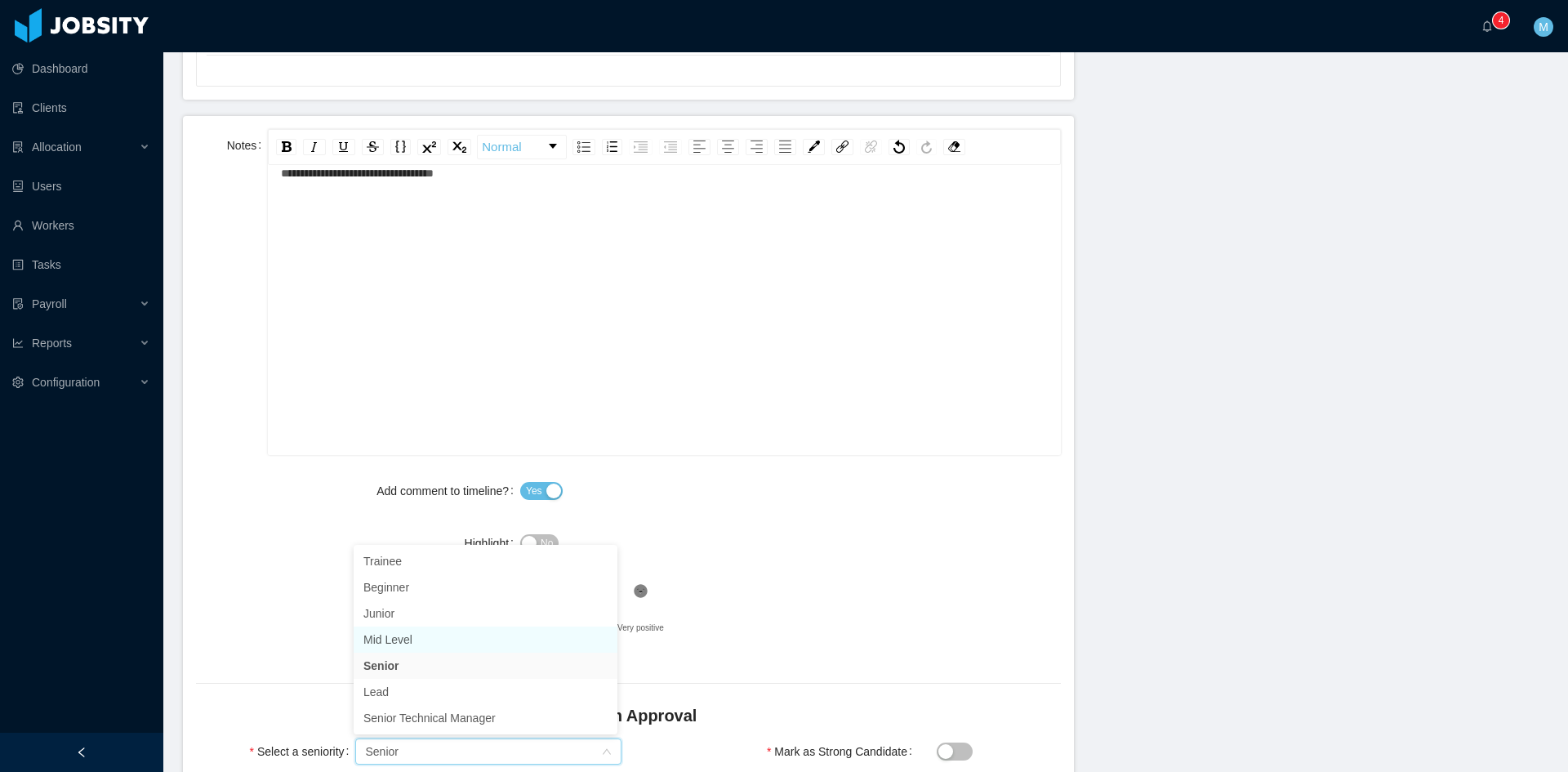
click at [391, 642] on li "Mid Level" at bounding box center [485, 639] width 263 height 26
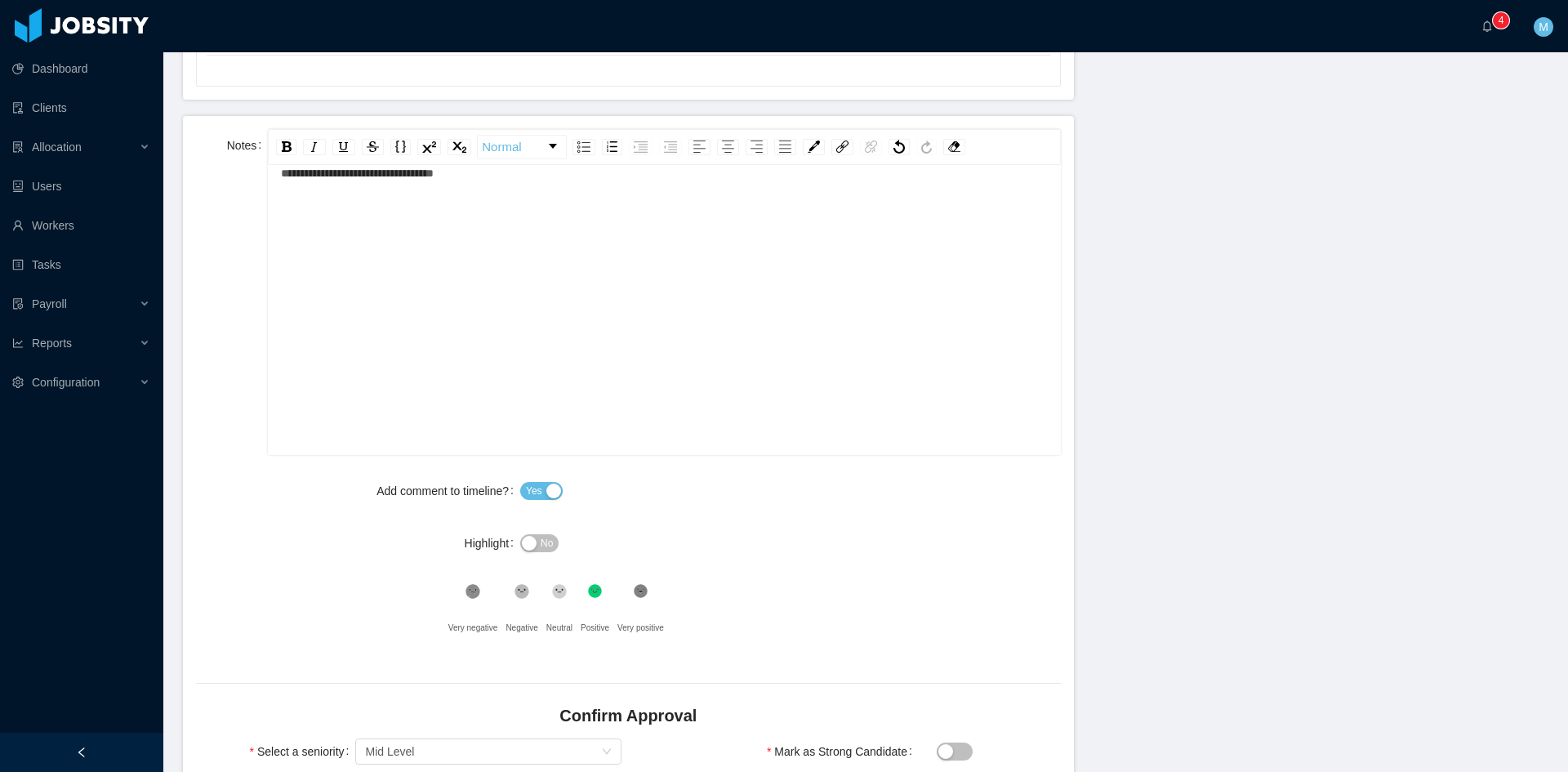
click at [293, 622] on div "Add comment to timeline? Yes Highlight No .st0{fill:#8a8a8a}.st2{fill:#262626} …" at bounding box center [628, 560] width 865 height 170
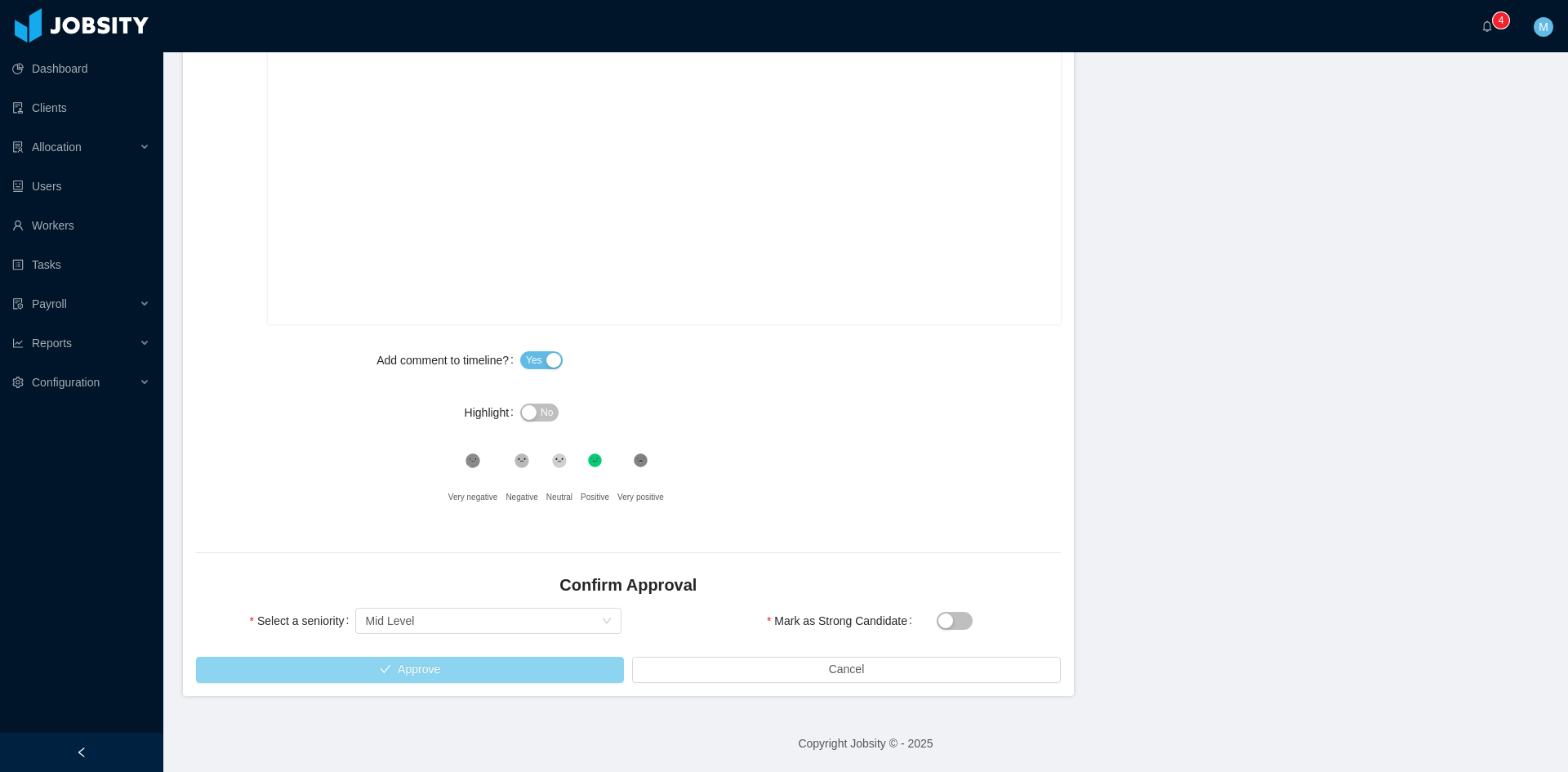
click at [371, 679] on button "Approve" at bounding box center [410, 669] width 428 height 26
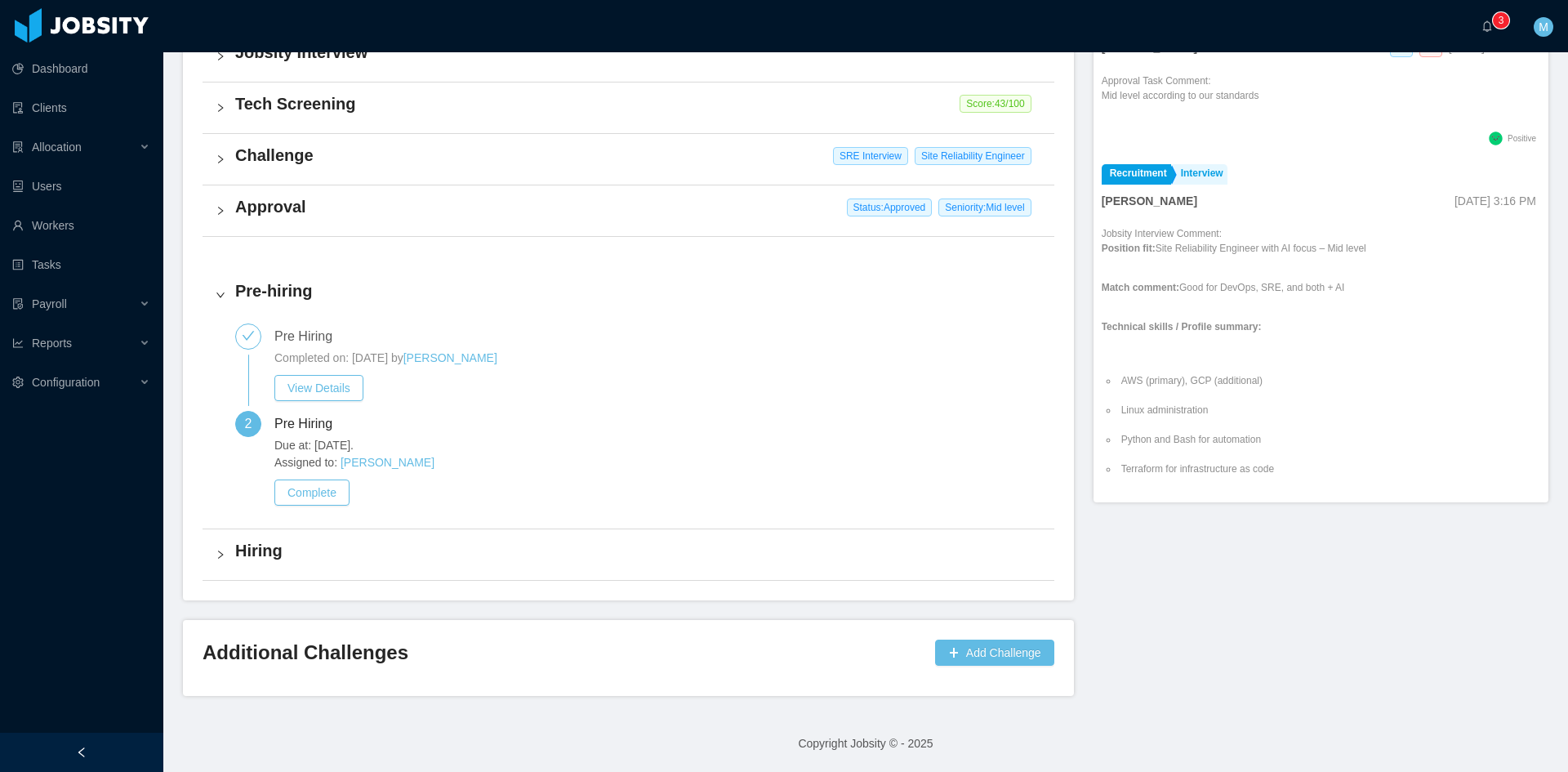
scroll to position [555, 0]
click at [1481, 27] on a=83ded146-cd66-4514-80a8-9a7b1e1b5eb6/Matias%20Marin"] "0 1 2 3 4 5 6 7 8 9 0 1 2 3 4 5 6 7 8 9 0 1 2 3 4 5 6 7 8 9" at bounding box center [1491, 26] width 20 height 52
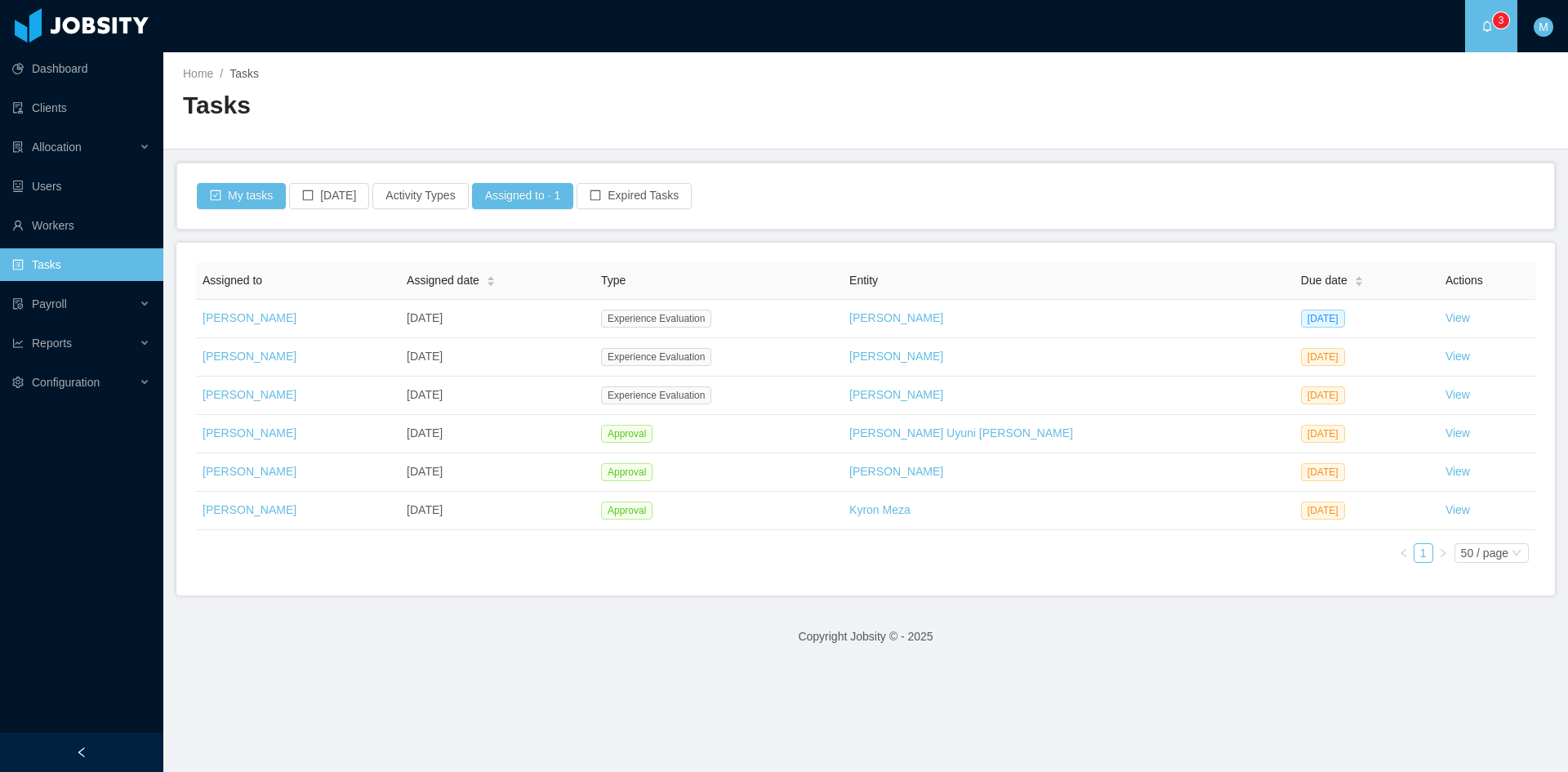
click at [753, 605] on main "Home / Tasks / Tasks My tasks Today Activity Types Assigned to · 1 Expired Task…" at bounding box center [866, 412] width 1405 height 720
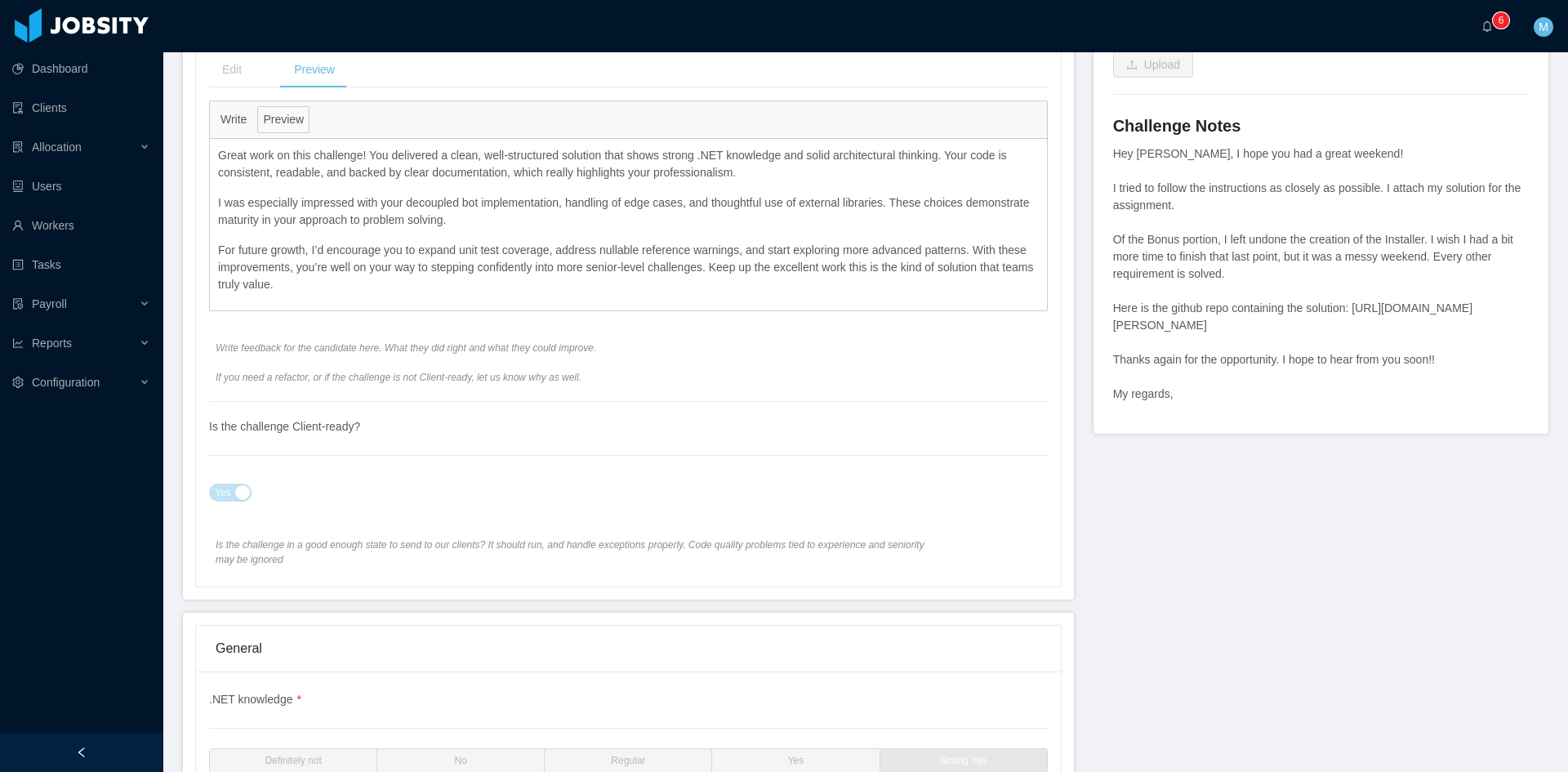
scroll to position [1089, 0]
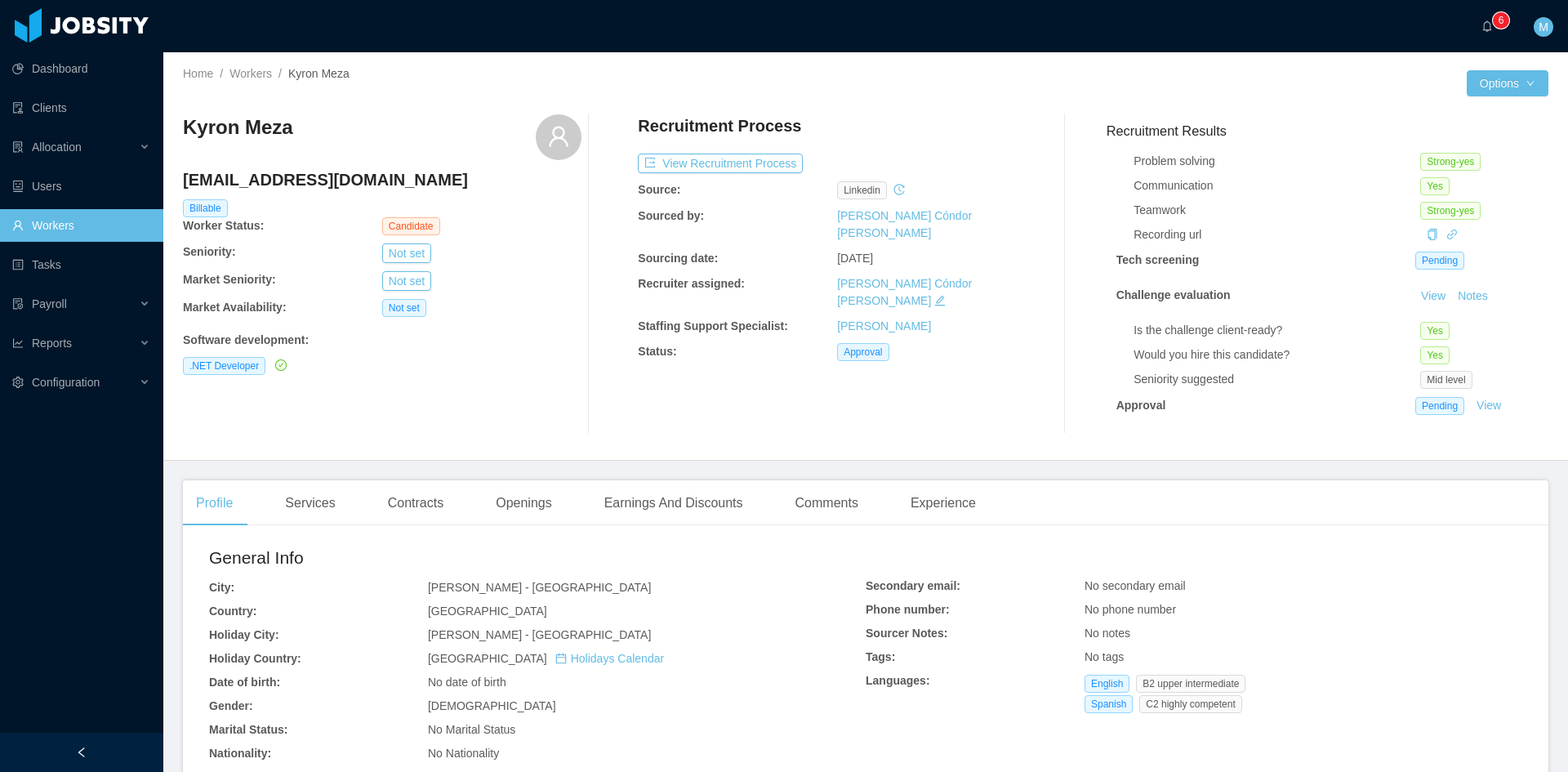
scroll to position [272, 0]
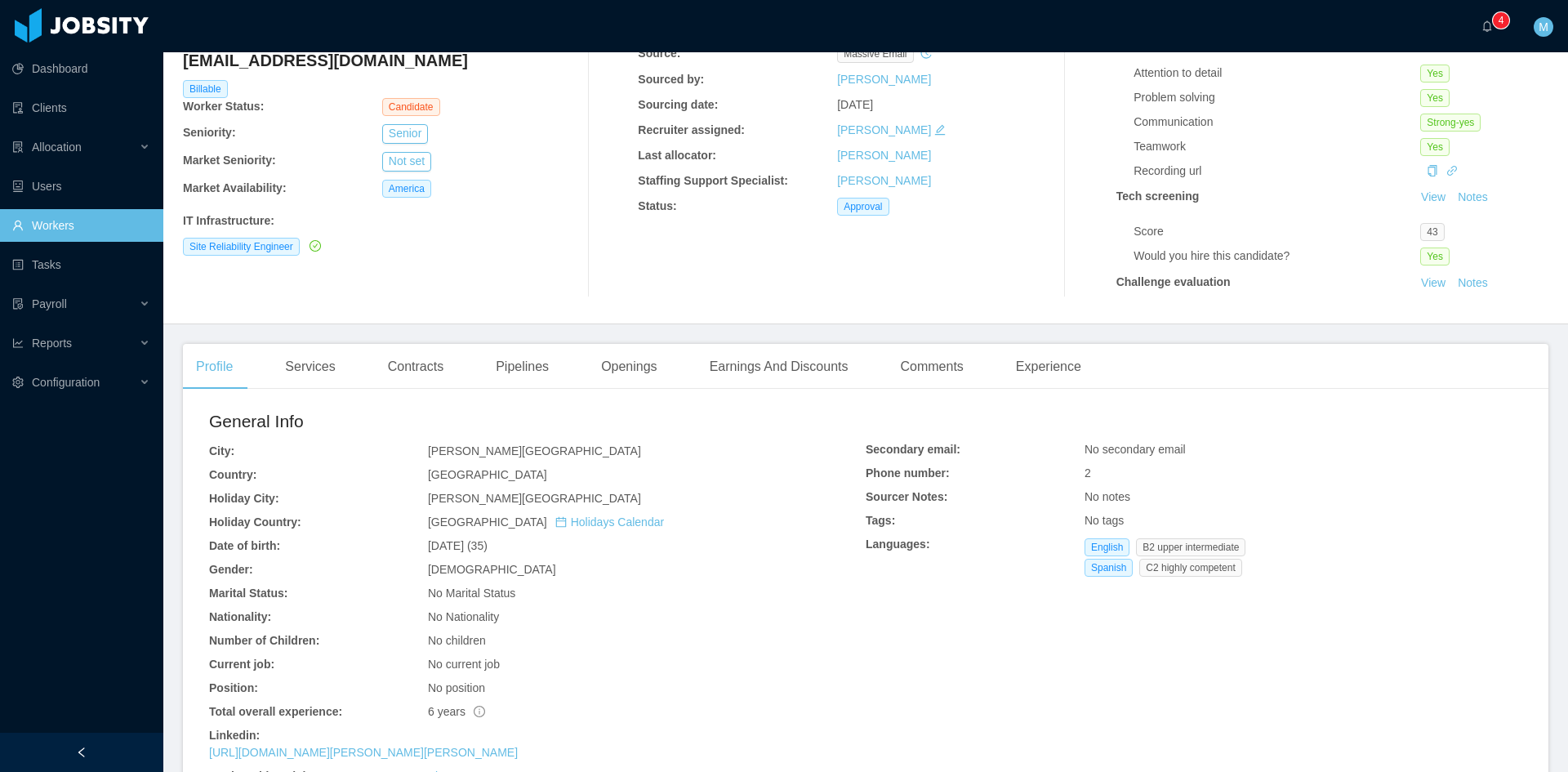
scroll to position [272, 0]
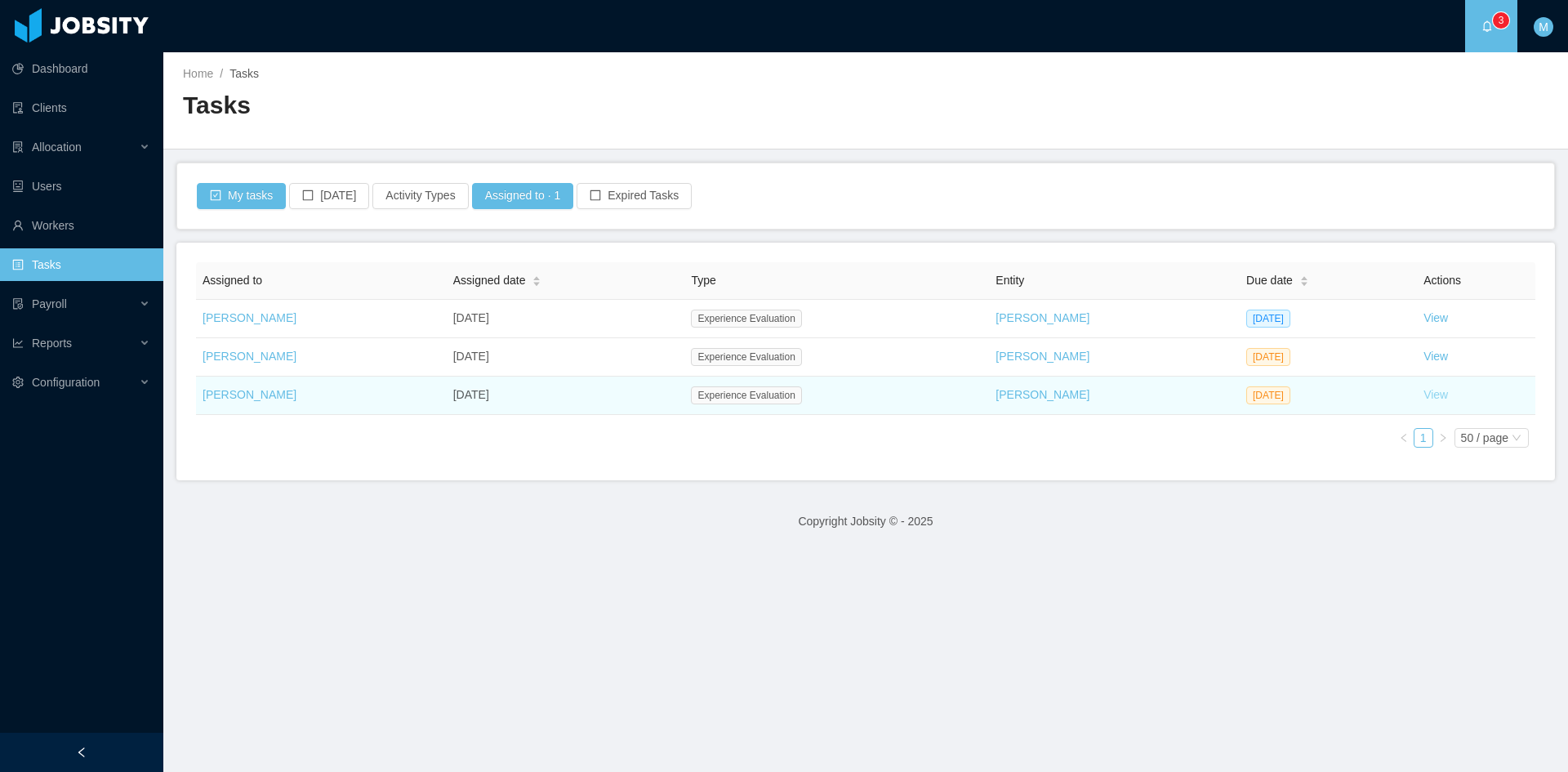
click at [1423, 391] on link "View" at bounding box center [1436, 394] width 25 height 13
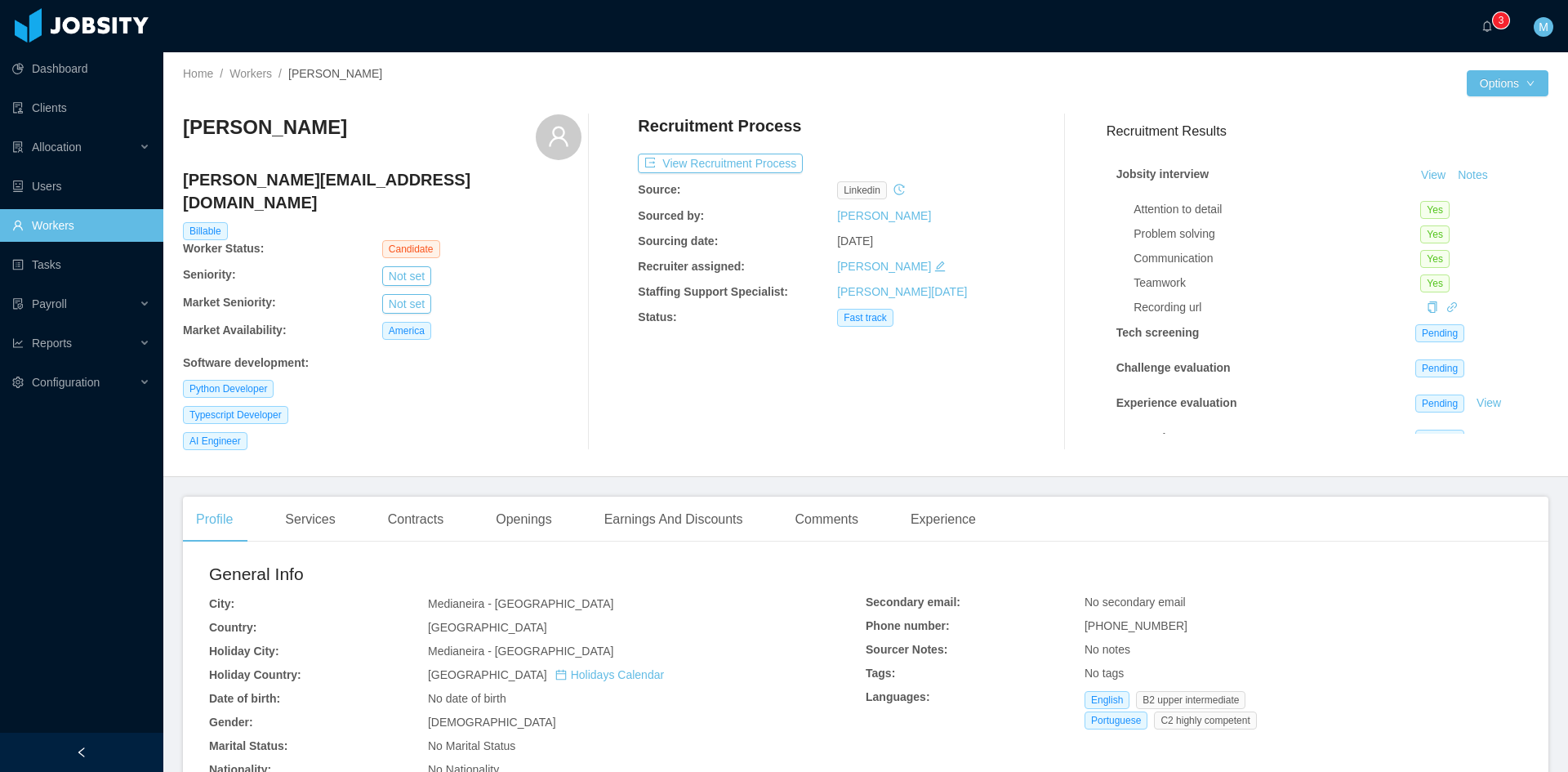
scroll to position [272, 0]
